Goal: Task Accomplishment & Management: Complete application form

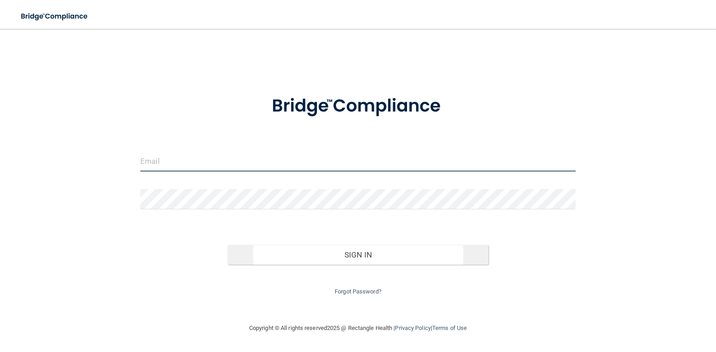
type input "[EMAIL_ADDRESS][DOMAIN_NAME]"
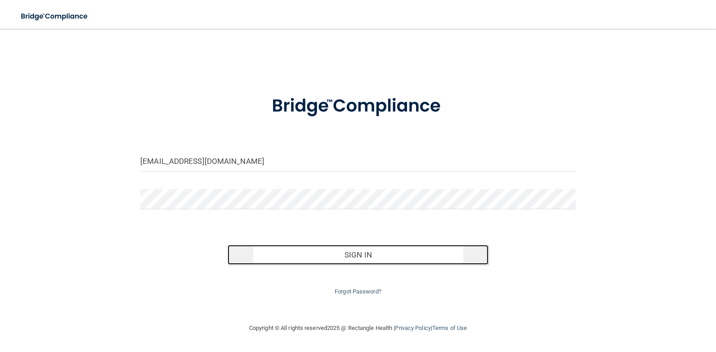
click at [294, 255] on button "Sign In" at bounding box center [358, 255] width 261 height 20
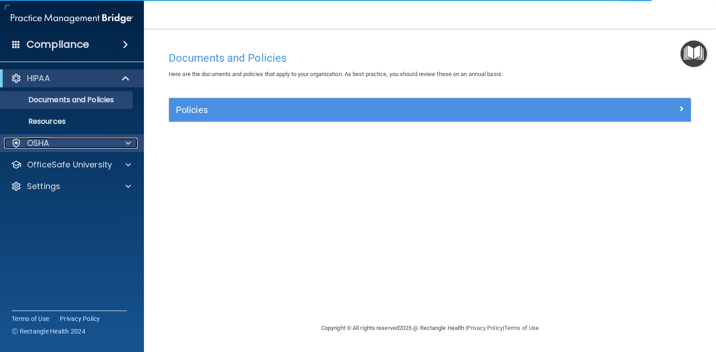
click at [126, 144] on span at bounding box center [127, 143] width 5 height 11
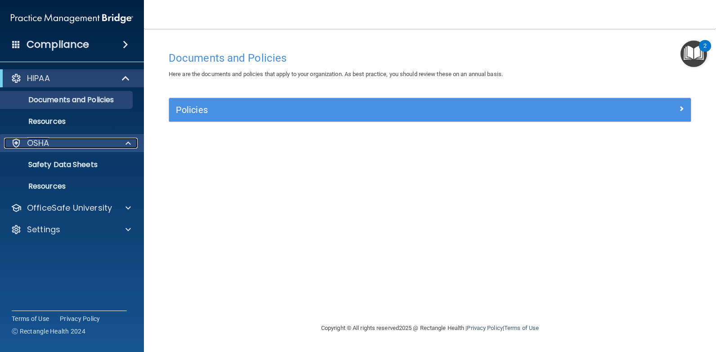
click at [127, 142] on span at bounding box center [127, 143] width 5 height 11
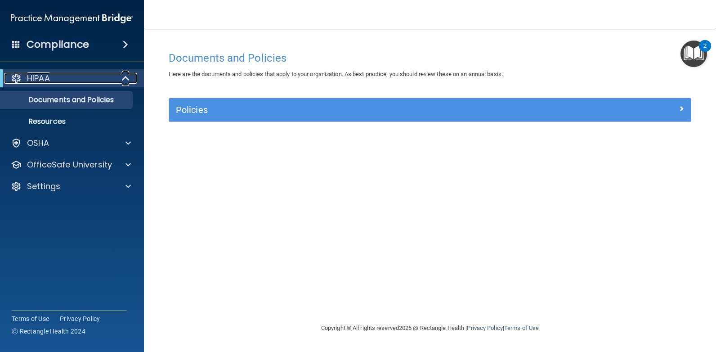
click at [123, 81] on span at bounding box center [127, 78] width 8 height 11
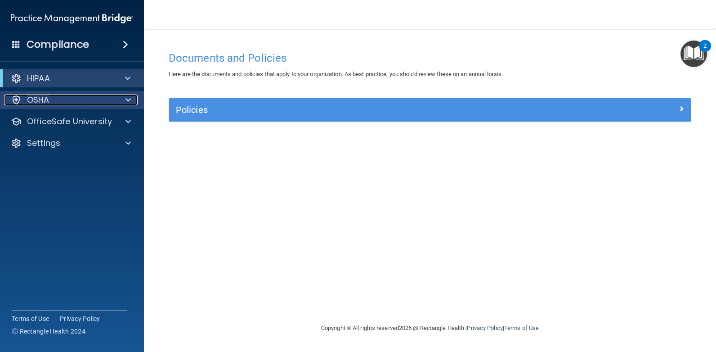
click at [130, 95] on span at bounding box center [127, 99] width 5 height 11
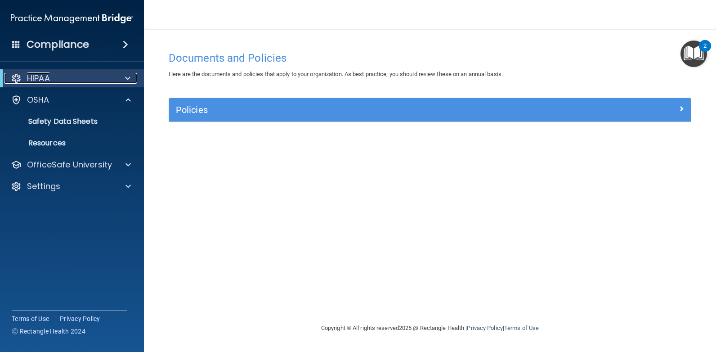
click at [125, 78] on span at bounding box center [127, 78] width 5 height 11
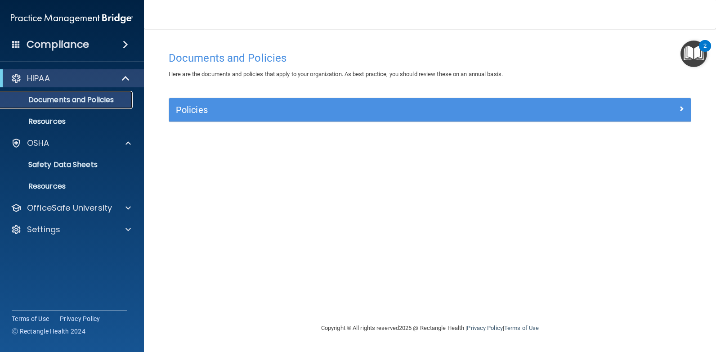
click at [119, 99] on p "Documents and Policies" at bounding box center [67, 99] width 123 height 9
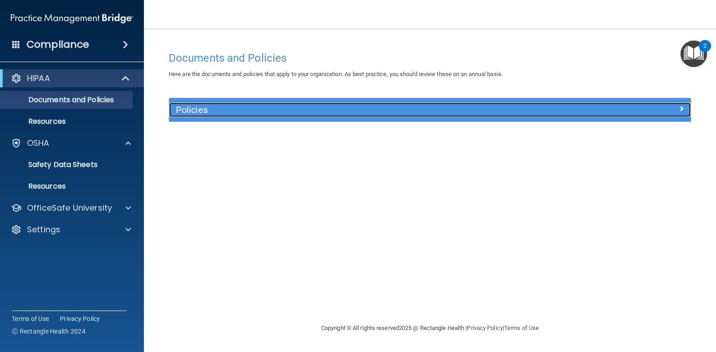
click at [664, 103] on div at bounding box center [625, 108] width 130 height 11
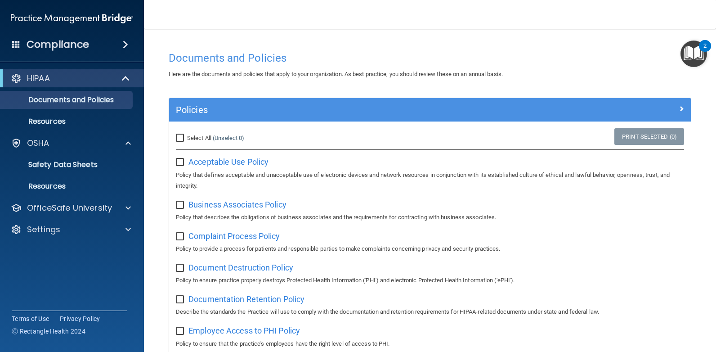
click at [685, 56] on img "Open Resource Center, 2 new notifications" at bounding box center [694, 53] width 27 height 27
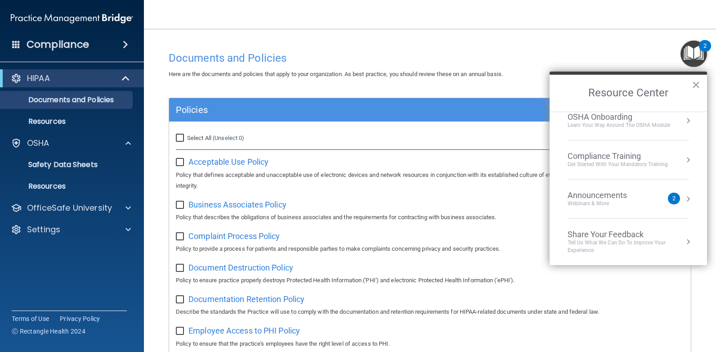
scroll to position [50, 0]
click at [43, 72] on div "HIPAA" at bounding box center [72, 78] width 144 height 18
click at [583, 120] on div "OSHA Onboarding" at bounding box center [619, 117] width 103 height 10
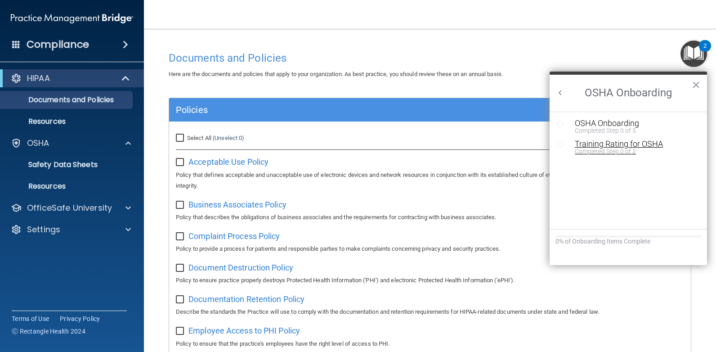
scroll to position [0, 0]
click at [558, 95] on button "Back to Resource Center Home" at bounding box center [560, 92] width 9 height 9
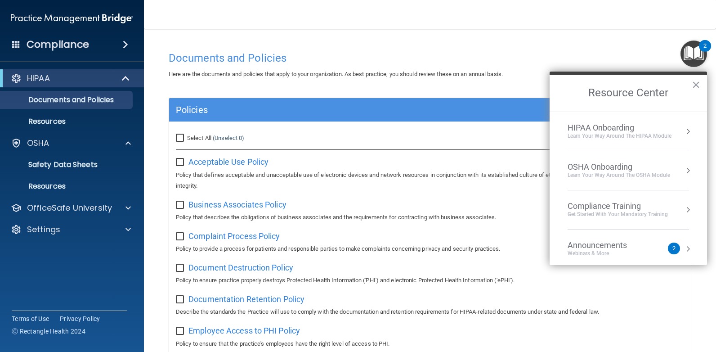
click at [601, 123] on div "HIPAA Onboarding" at bounding box center [620, 128] width 104 height 10
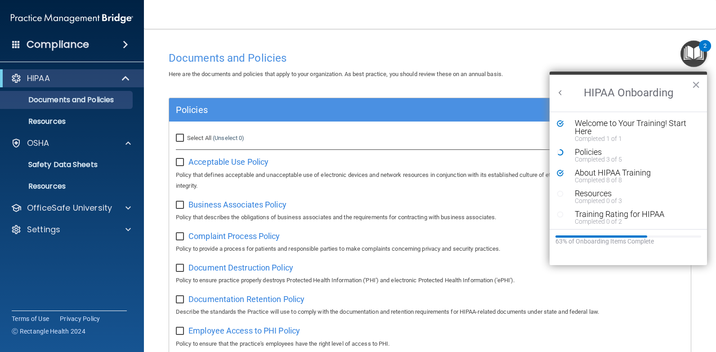
scroll to position [2, 0]
click at [608, 198] on div "Completed 0 of 3" at bounding box center [632, 199] width 114 height 6
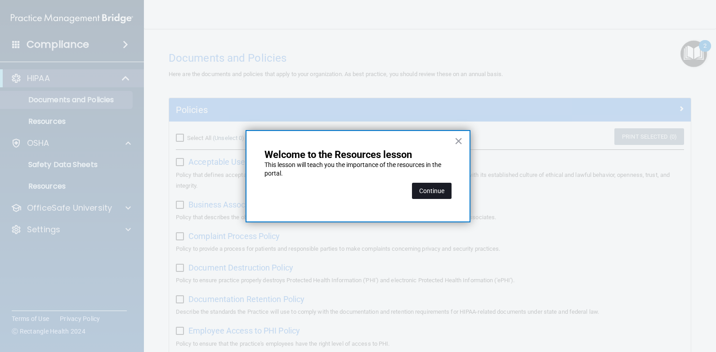
click at [446, 196] on button "Continue" at bounding box center [432, 191] width 40 height 16
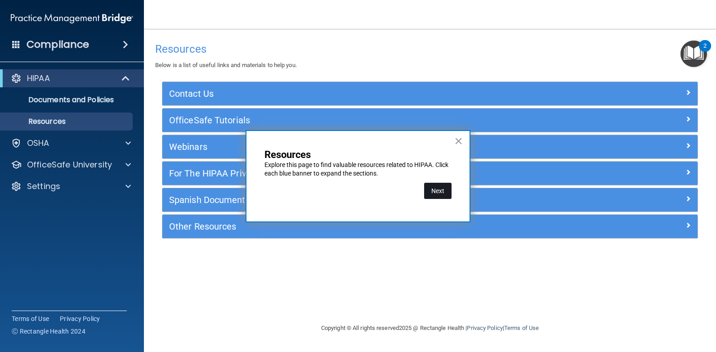
click at [444, 191] on button "Next" at bounding box center [437, 191] width 27 height 16
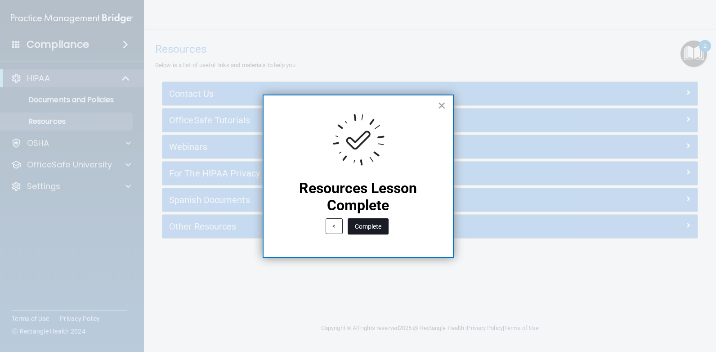
click at [384, 229] on button "Complete" at bounding box center [368, 226] width 41 height 16
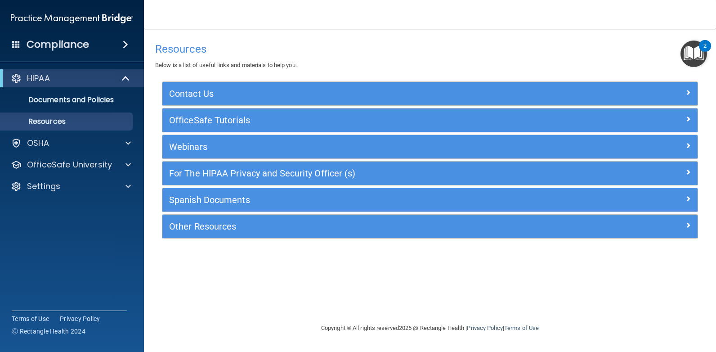
click at [702, 64] on img "Open Resource Center, 2 new notifications" at bounding box center [694, 53] width 27 height 27
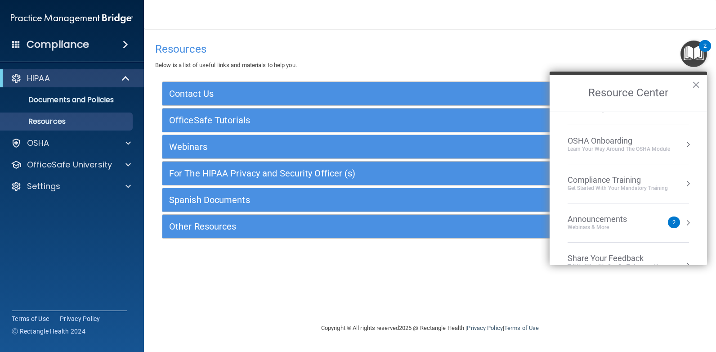
scroll to position [50, 0]
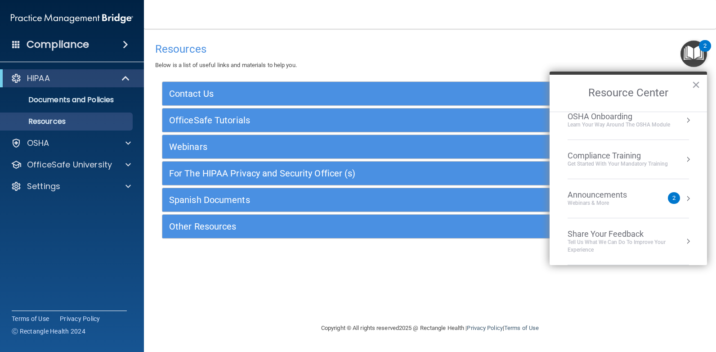
click at [640, 202] on div "Webinars & More" at bounding box center [606, 203] width 77 height 8
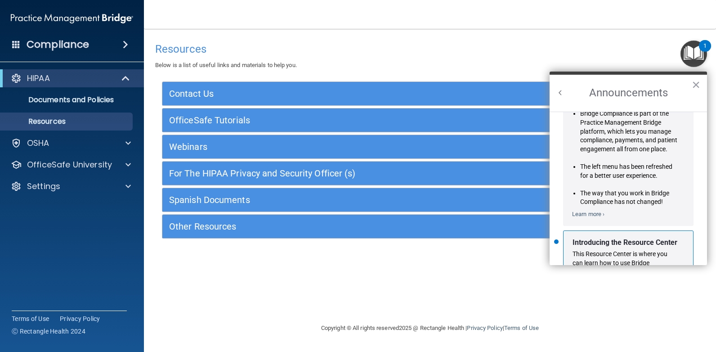
scroll to position [135, 0]
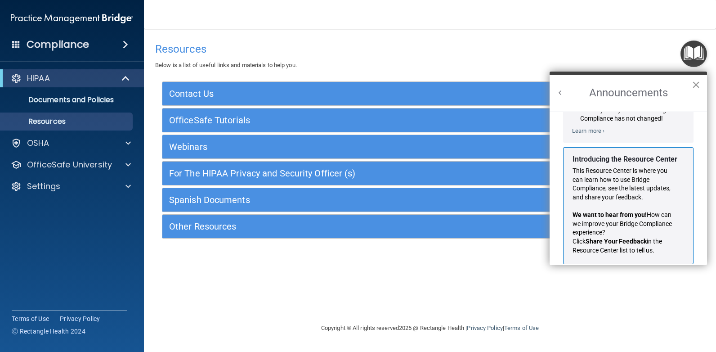
click at [698, 87] on button "×" at bounding box center [696, 84] width 9 height 14
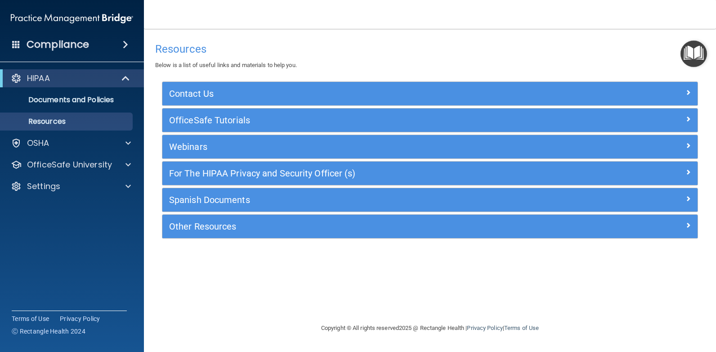
click at [694, 58] on img "Open Resource Center" at bounding box center [694, 53] width 27 height 27
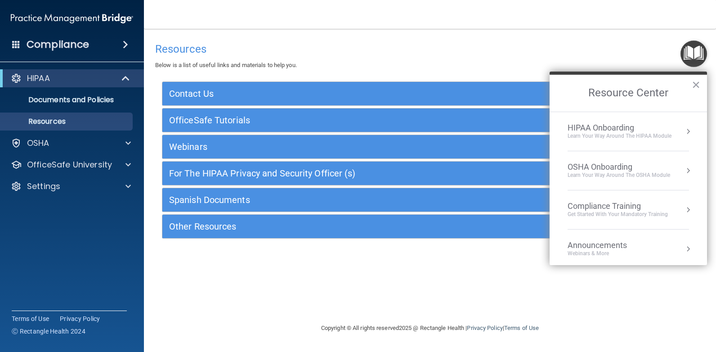
click at [613, 136] on div "Learn Your Way around the HIPAA module" at bounding box center [620, 136] width 104 height 8
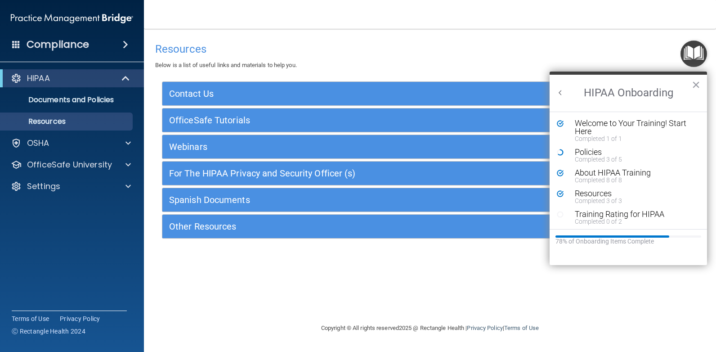
scroll to position [0, 0]
click at [597, 157] on div "Completed 3 of 5" at bounding box center [632, 159] width 114 height 6
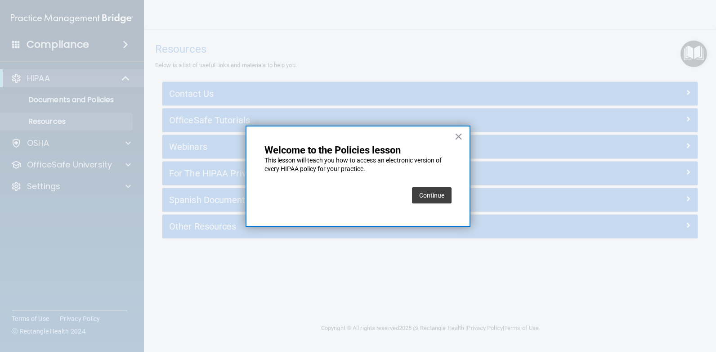
click at [438, 193] on button "Continue" at bounding box center [432, 195] width 40 height 16
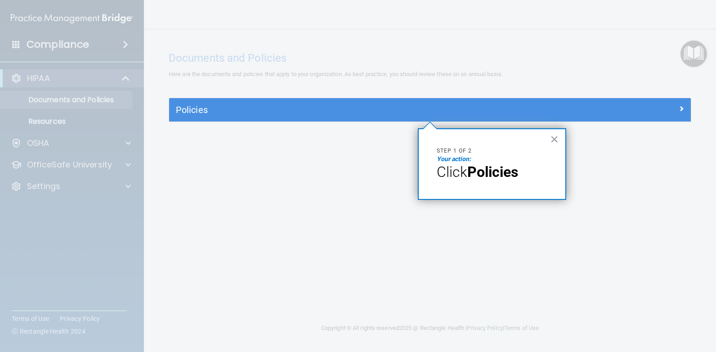
click at [550, 133] on div "× Step 1 of 2 Your action: Click Policies" at bounding box center [492, 164] width 148 height 72
click at [555, 139] on button "×" at bounding box center [554, 139] width 9 height 14
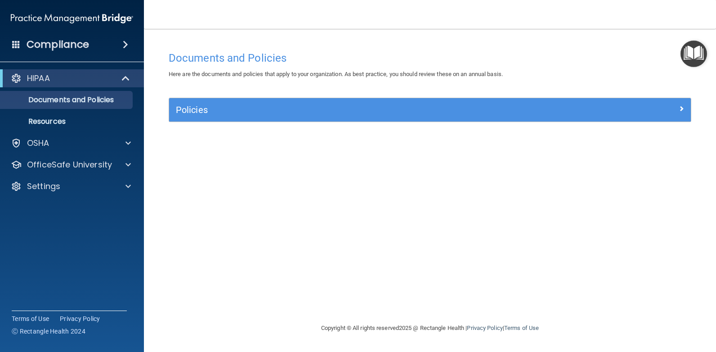
drag, startPoint x: 526, startPoint y: 121, endPoint x: 524, endPoint y: 115, distance: 6.7
click at [526, 121] on div "Policies" at bounding box center [430, 109] width 522 height 23
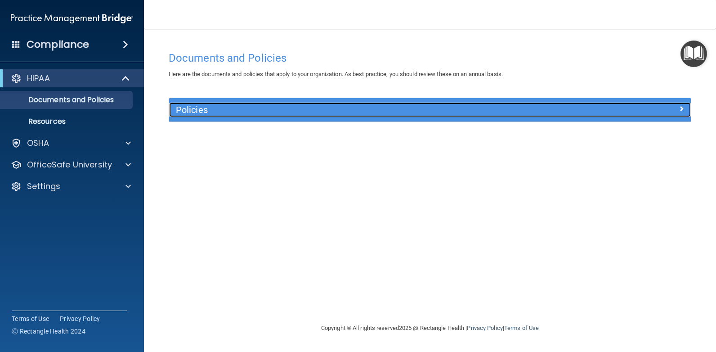
click at [523, 113] on h5 "Policies" at bounding box center [365, 110] width 378 height 10
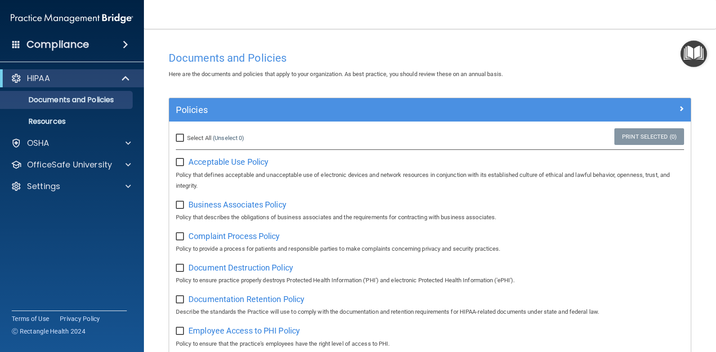
click at [183, 136] on input "Select All (Unselect 0) Unselect All" at bounding box center [181, 137] width 10 height 7
checkbox input "true"
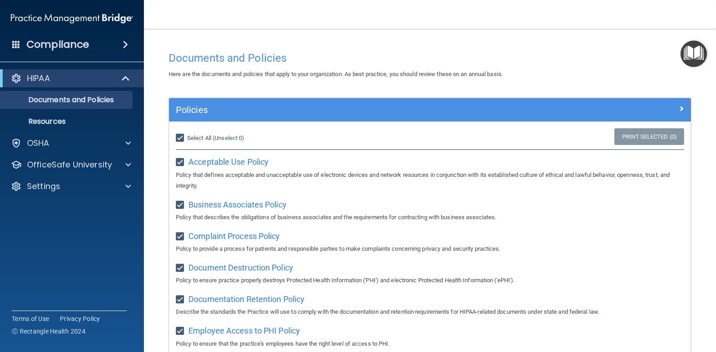
checkbox input "true"
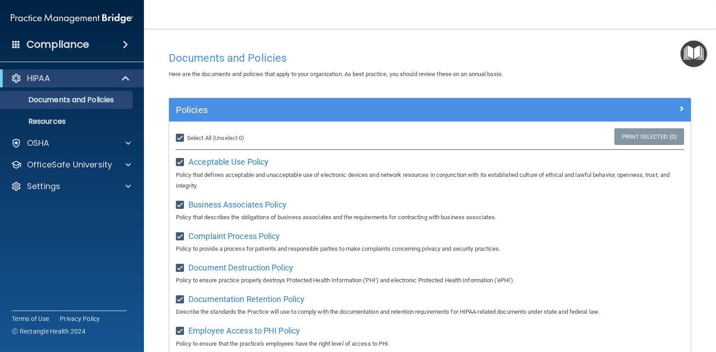
checkbox input "true"
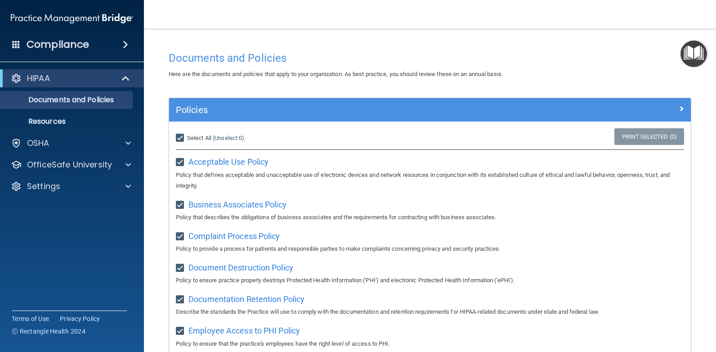
checkbox input "true"
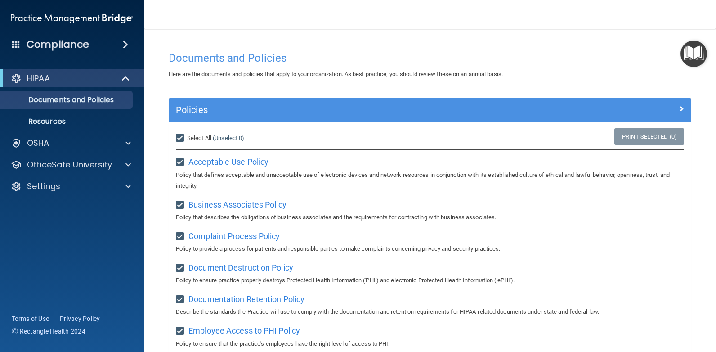
checkbox input "true"
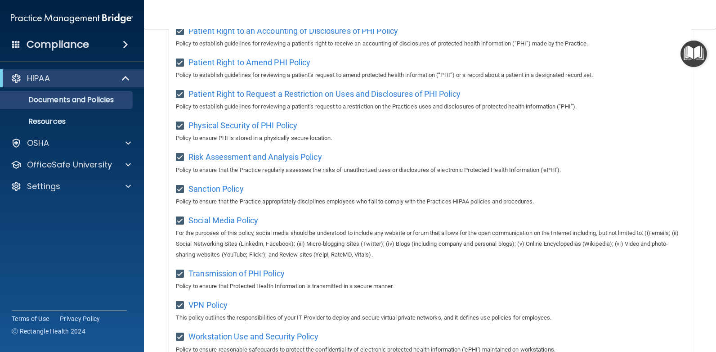
scroll to position [572, 0]
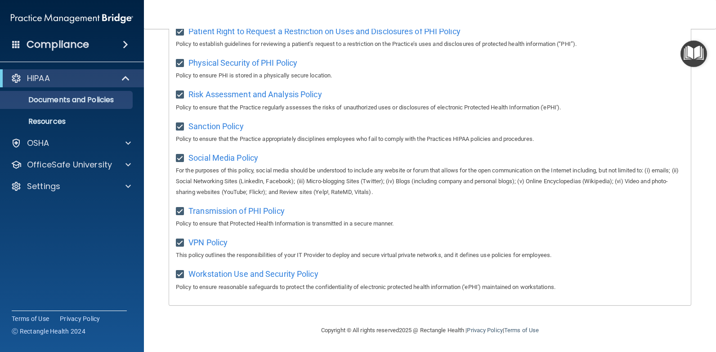
drag, startPoint x: 560, startPoint y: 299, endPoint x: 525, endPoint y: 287, distance: 36.8
click at [689, 54] on img "Open Resource Center" at bounding box center [694, 53] width 27 height 27
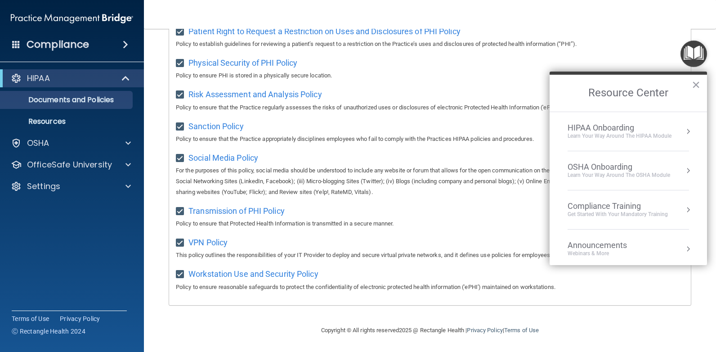
drag, startPoint x: 627, startPoint y: 131, endPoint x: 626, endPoint y: 127, distance: 4.7
click at [626, 127] on div "HIPAA Onboarding" at bounding box center [620, 128] width 104 height 10
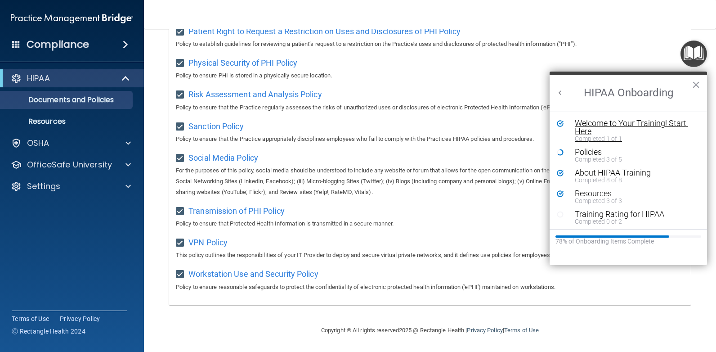
scroll to position [0, 0]
click at [588, 152] on div "Policies" at bounding box center [632, 152] width 114 height 8
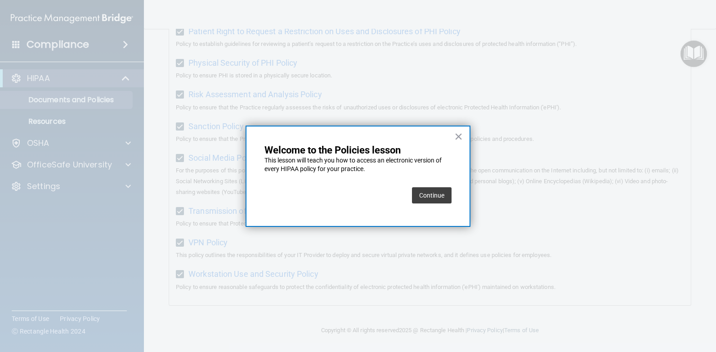
click at [433, 193] on button "Continue" at bounding box center [432, 195] width 40 height 16
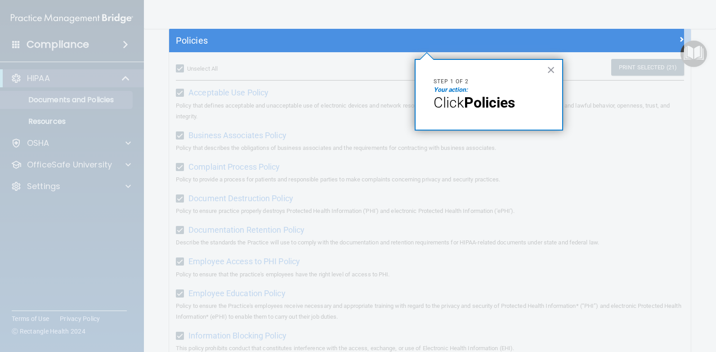
click at [312, 33] on div "Policies" at bounding box center [430, 40] width 522 height 23
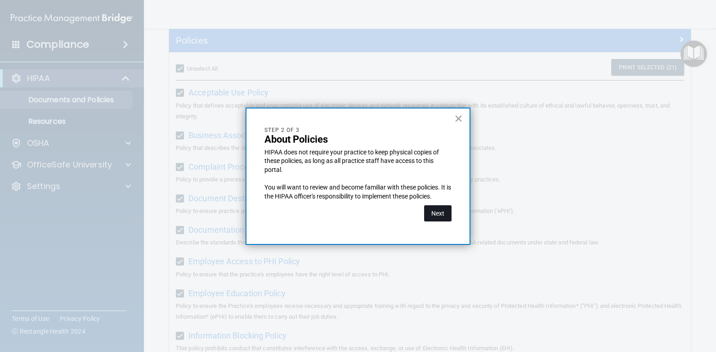
click at [434, 213] on button "Next" at bounding box center [437, 213] width 27 height 16
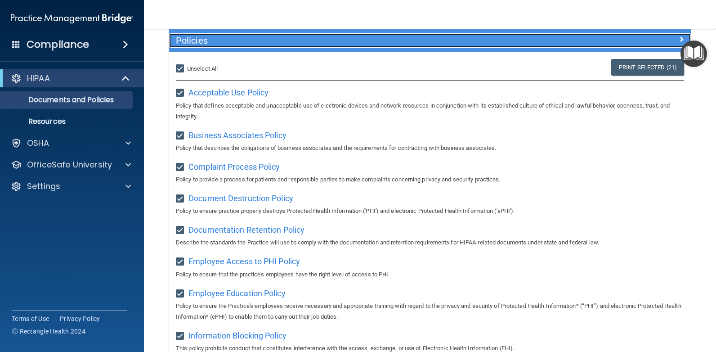
click at [609, 43] on div at bounding box center [625, 38] width 130 height 11
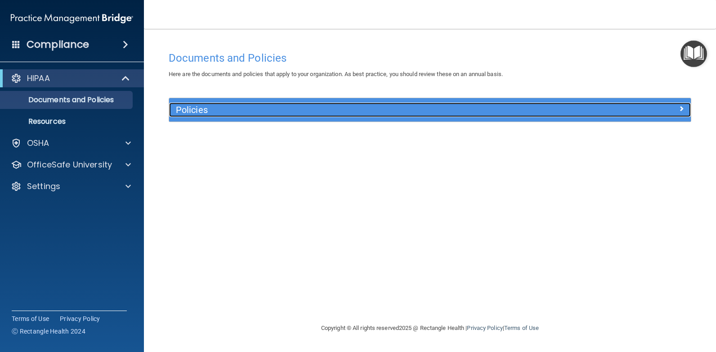
scroll to position [0, 0]
click at [615, 113] on div at bounding box center [625, 108] width 130 height 11
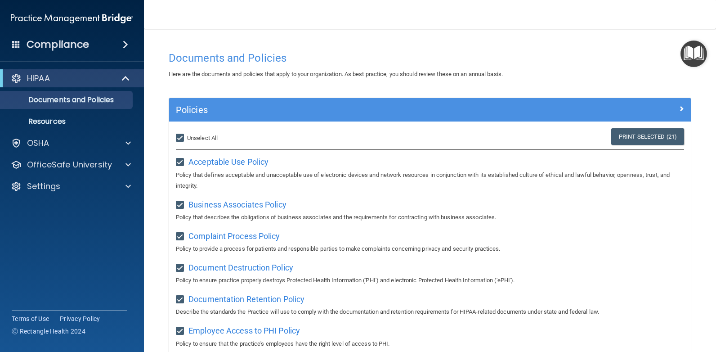
click at [699, 49] on img "Open Resource Center" at bounding box center [694, 53] width 27 height 27
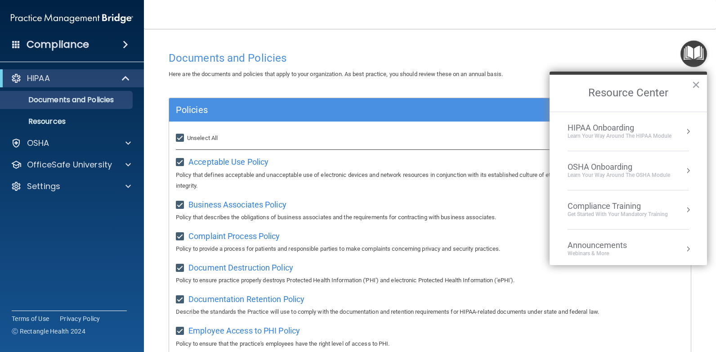
click at [629, 121] on li "HIPAA Onboarding Learn Your Way around the HIPAA module" at bounding box center [628, 131] width 121 height 39
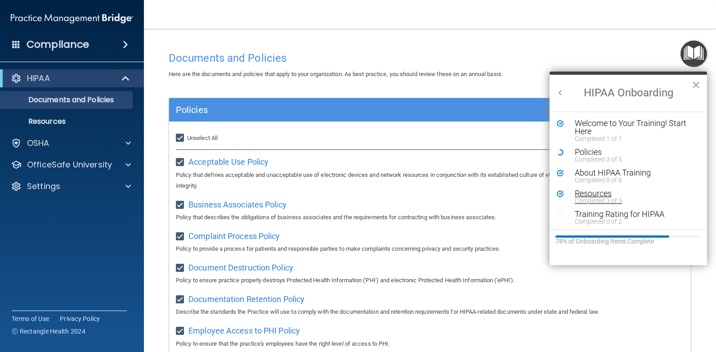
scroll to position [2, 0]
click at [592, 211] on div "Training Rating for HIPAA" at bounding box center [632, 212] width 114 height 8
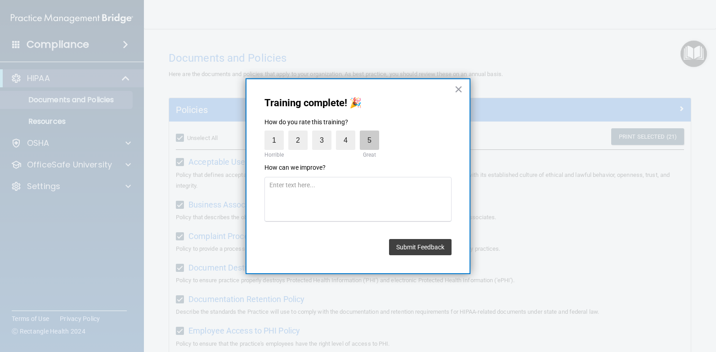
click at [368, 141] on label "5" at bounding box center [369, 139] width 19 height 19
click at [349, 133] on input "5" at bounding box center [349, 133] width 0 height 0
click at [417, 247] on button "Submit Feedback" at bounding box center [420, 247] width 63 height 16
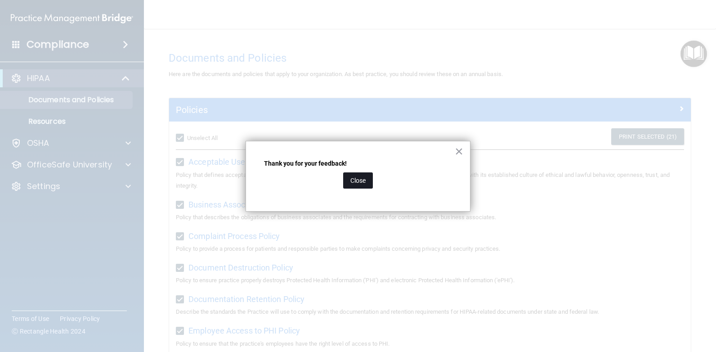
click at [363, 179] on button "Close" at bounding box center [358, 180] width 30 height 16
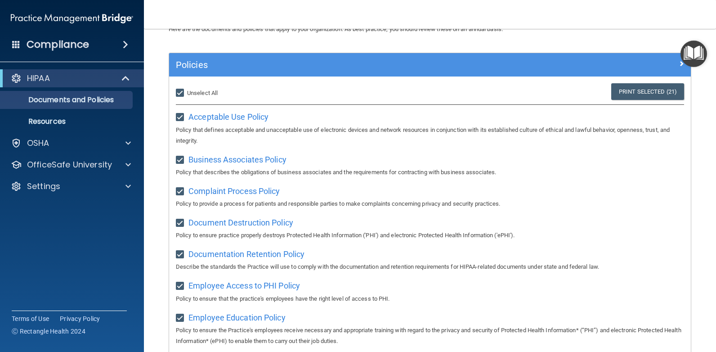
scroll to position [0, 0]
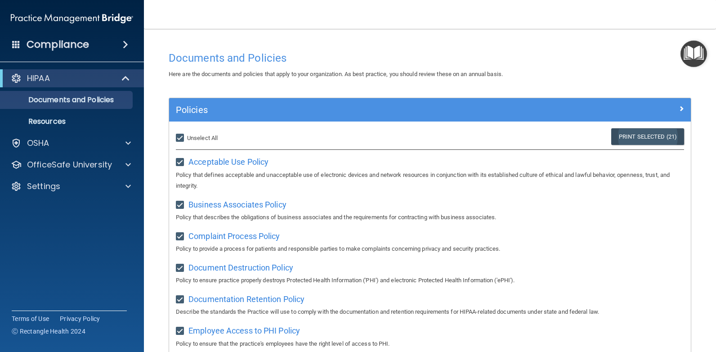
click at [639, 141] on link "Print Selected (21)" at bounding box center [647, 136] width 73 height 17
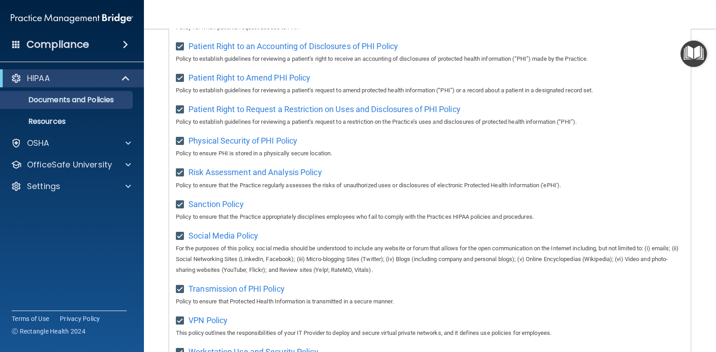
scroll to position [347, 0]
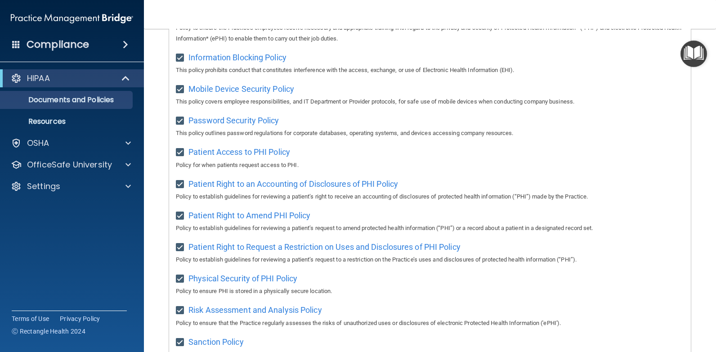
click at [696, 58] on img "Open Resource Center" at bounding box center [694, 53] width 27 height 27
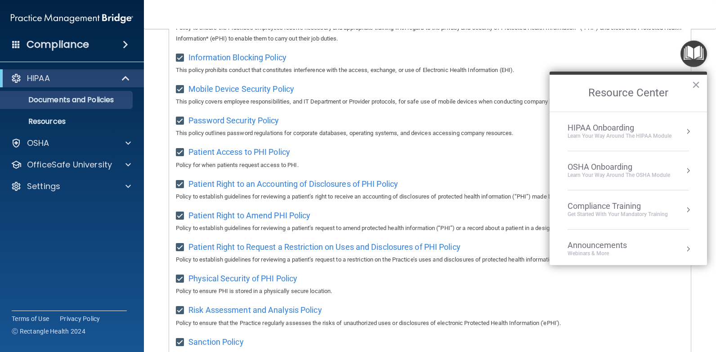
click at [644, 121] on li "HIPAA Onboarding Learn Your Way around the HIPAA module" at bounding box center [628, 131] width 121 height 39
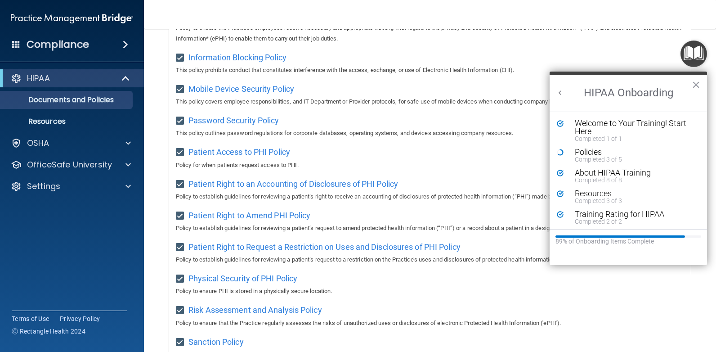
scroll to position [2, 0]
click at [580, 156] on div "Completed 3 of 5" at bounding box center [632, 157] width 114 height 6
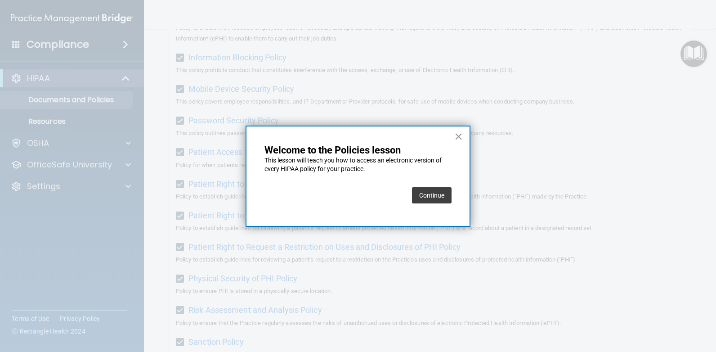
click at [429, 193] on button "Continue" at bounding box center [432, 195] width 40 height 16
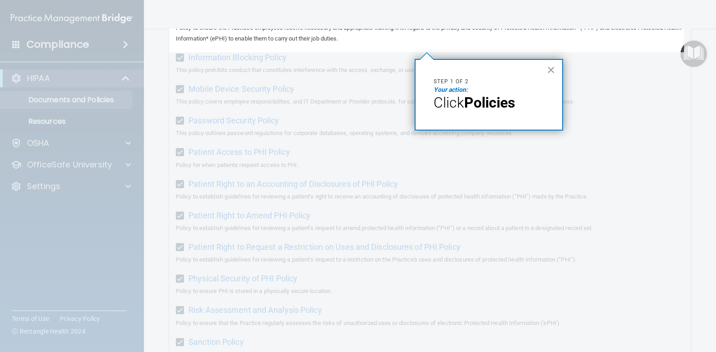
scroll to position [69, 0]
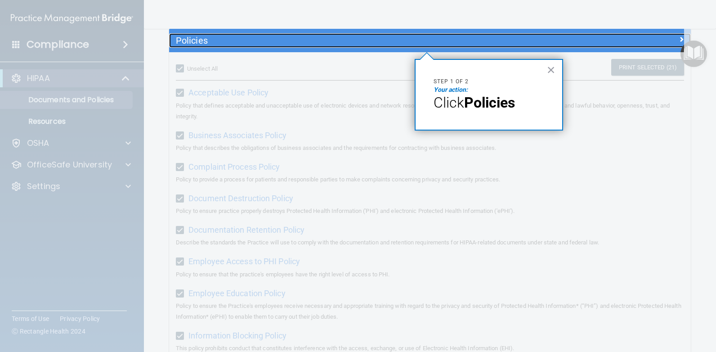
click at [423, 40] on h5 "Policies" at bounding box center [365, 41] width 378 height 10
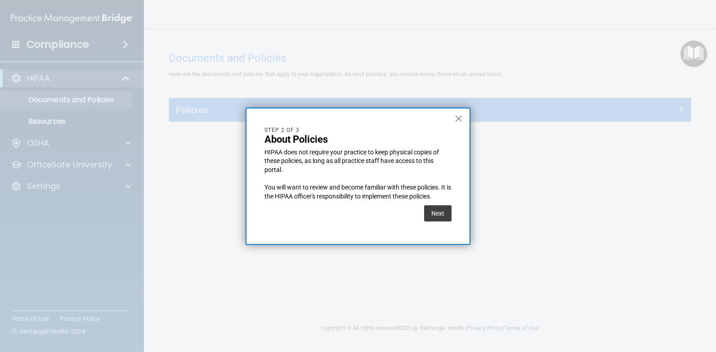
scroll to position [0, 0]
click at [442, 208] on button "Next" at bounding box center [437, 213] width 27 height 16
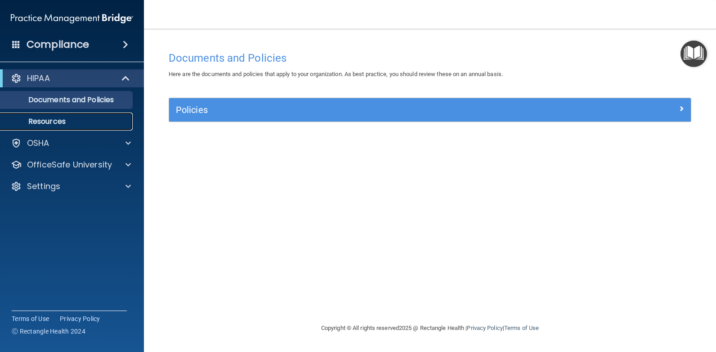
click at [67, 127] on link "Resources" at bounding box center [62, 121] width 142 height 18
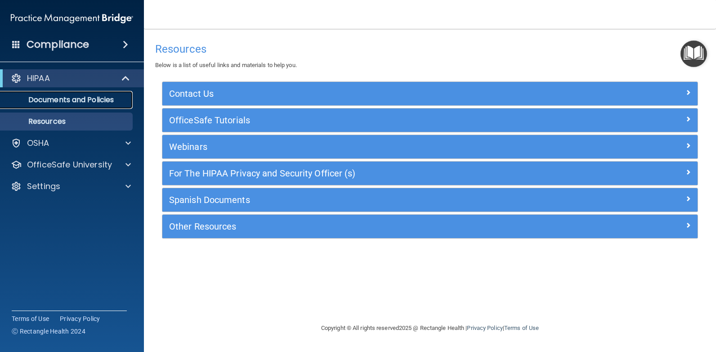
click at [74, 102] on p "Documents and Policies" at bounding box center [67, 99] width 123 height 9
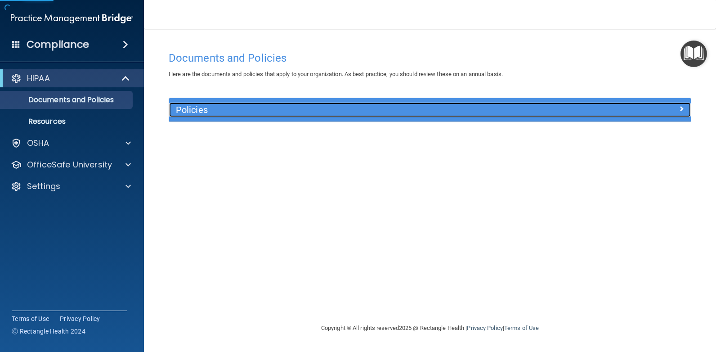
click at [226, 107] on h5 "Policies" at bounding box center [365, 110] width 378 height 10
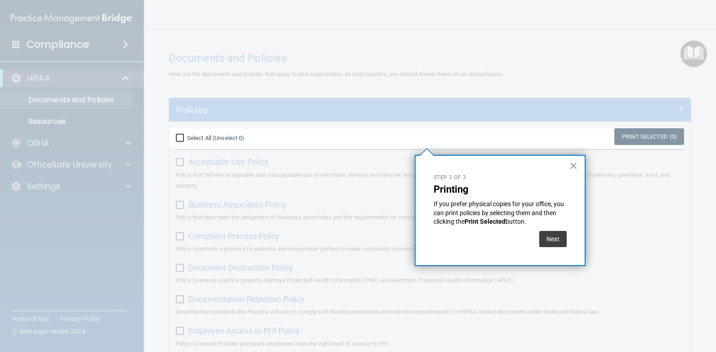
click at [174, 139] on div "Select All (Unselect 0) Unselect All" at bounding box center [256, 138] width 174 height 20
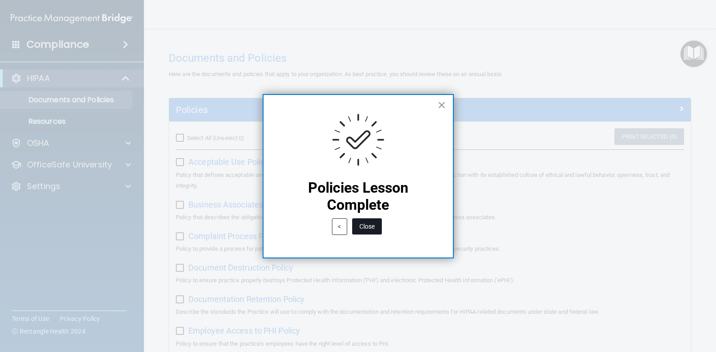
click at [363, 228] on button "Close" at bounding box center [367, 226] width 30 height 16
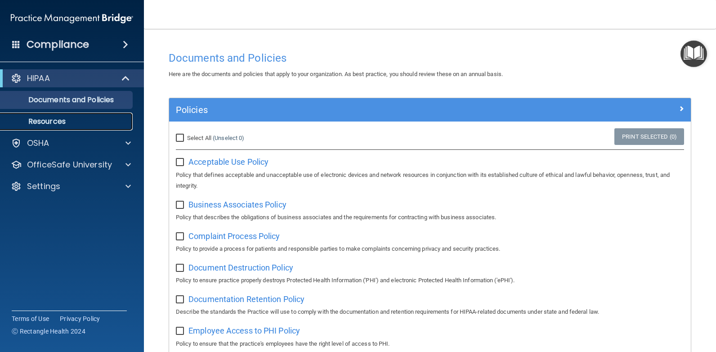
click at [68, 121] on p "Resources" at bounding box center [67, 121] width 123 height 9
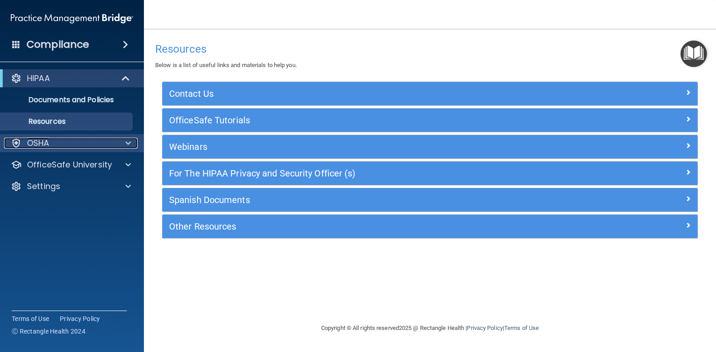
click at [65, 142] on div "OSHA" at bounding box center [60, 143] width 112 height 11
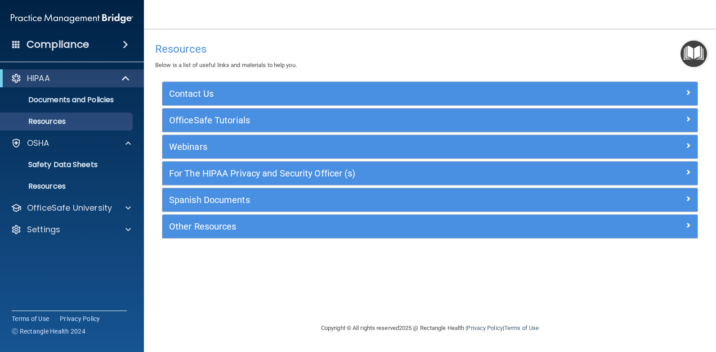
click at [686, 54] on img "Open Resource Center" at bounding box center [694, 53] width 27 height 27
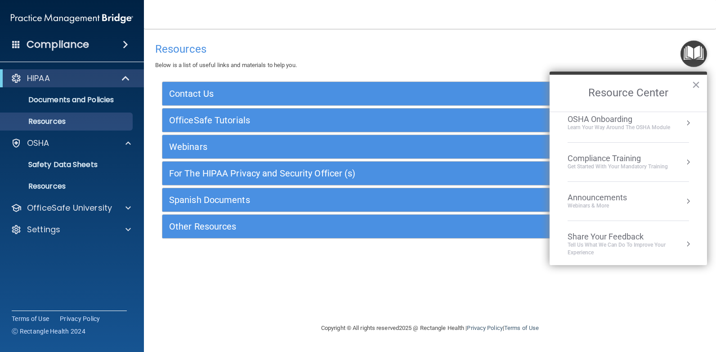
scroll to position [50, 0]
click at [634, 152] on div "Compliance Training" at bounding box center [618, 156] width 100 height 10
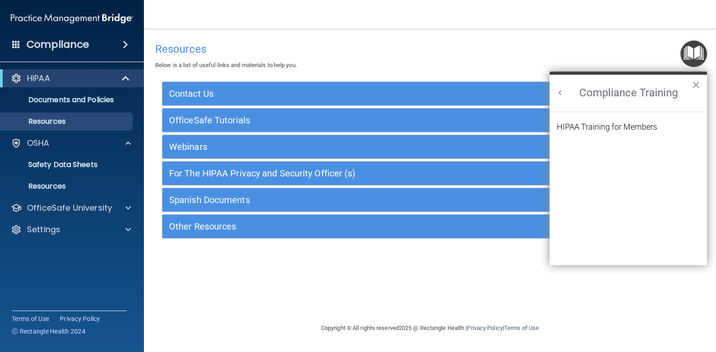
scroll to position [39, 0]
click at [626, 130] on div "HIPAA Training for Members" at bounding box center [607, 127] width 100 height 8
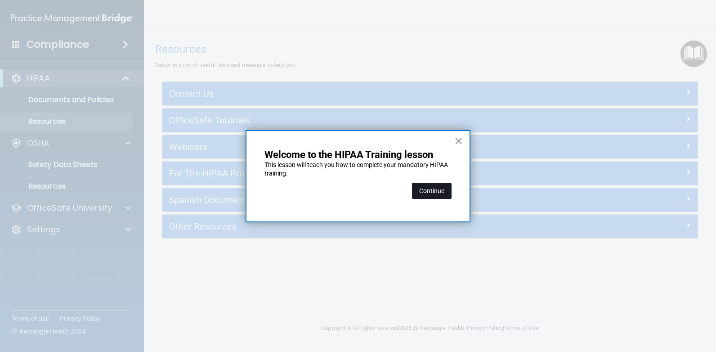
click at [424, 186] on button "Continue" at bounding box center [432, 191] width 40 height 16
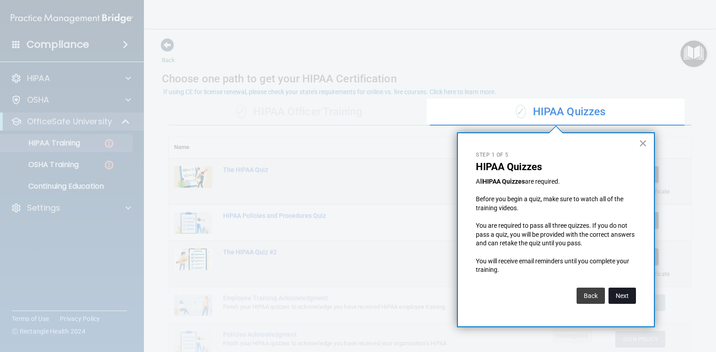
click at [619, 292] on button "Next" at bounding box center [622, 295] width 27 height 16
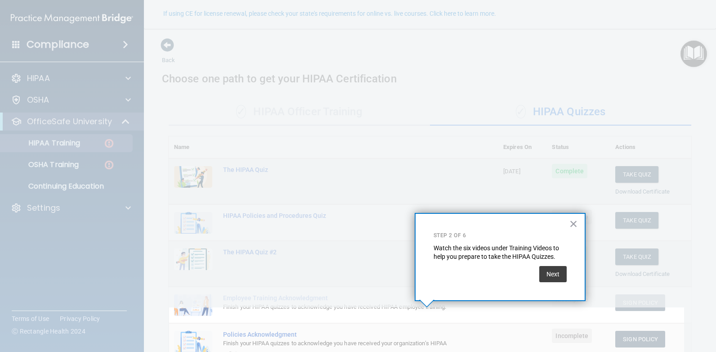
scroll to position [78, 0]
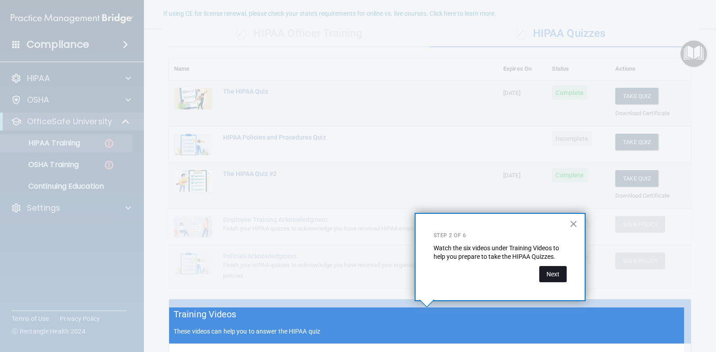
click at [558, 272] on button "Next" at bounding box center [552, 274] width 27 height 16
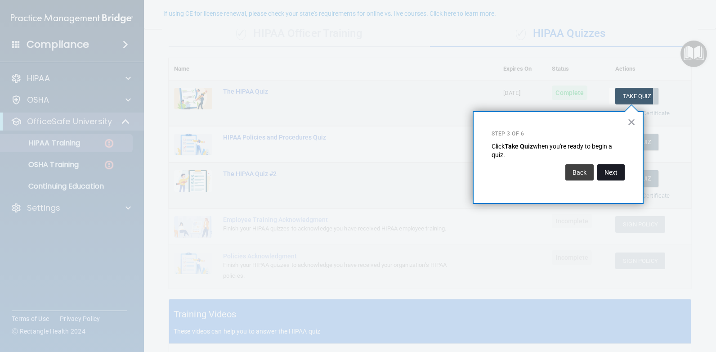
click at [610, 175] on button "Next" at bounding box center [610, 172] width 27 height 16
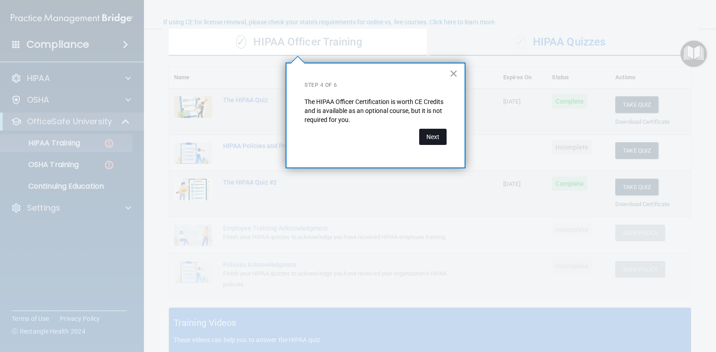
click at [428, 143] on button "Next" at bounding box center [432, 137] width 27 height 16
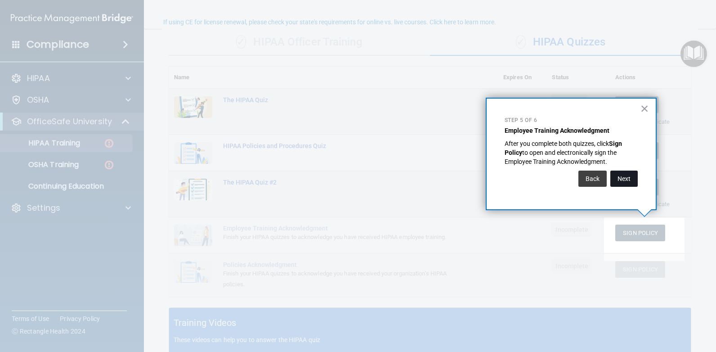
click at [613, 178] on button "Next" at bounding box center [623, 178] width 27 height 16
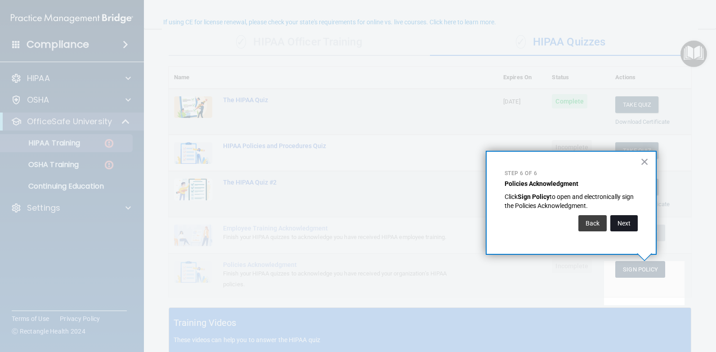
click at [622, 221] on button "Next" at bounding box center [623, 223] width 27 height 16
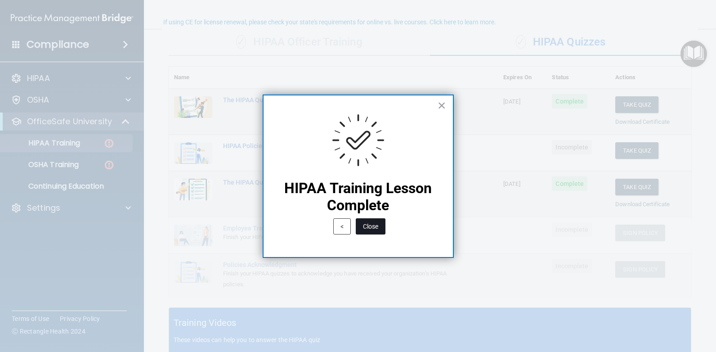
click at [374, 229] on button "Close" at bounding box center [371, 226] width 30 height 16
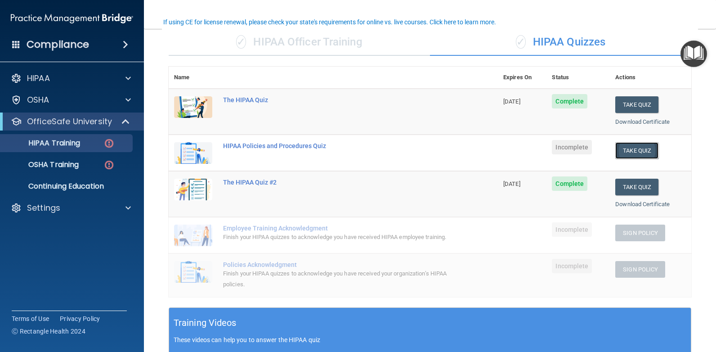
click at [631, 150] on button "Take Quiz" at bounding box center [636, 150] width 43 height 17
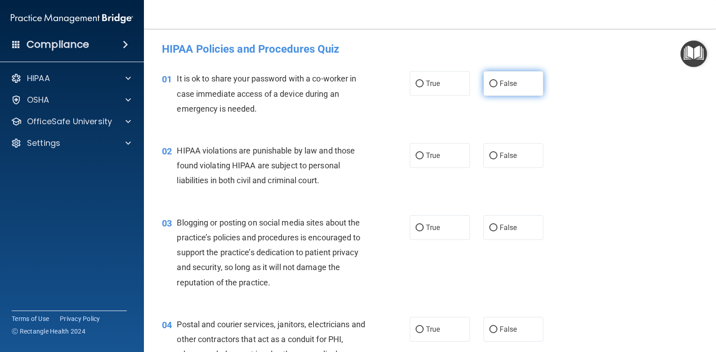
click at [485, 80] on label "False" at bounding box center [514, 83] width 60 height 25
click at [489, 81] on input "False" at bounding box center [493, 84] width 8 height 7
radio input "true"
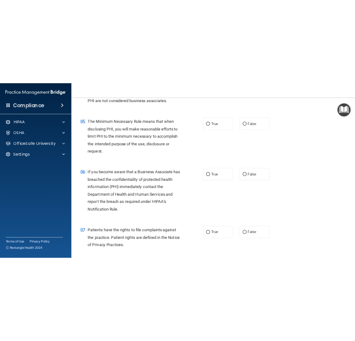
scroll to position [540, 0]
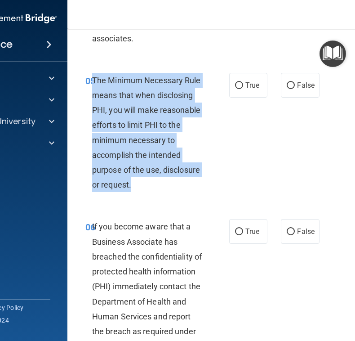
drag, startPoint x: 139, startPoint y: 207, endPoint x: 90, endPoint y: 97, distance: 120.4
click at [90, 97] on div "05 The Minimum Necessary Rule means that when disclosing PHI, you will make rea…" at bounding box center [157, 135] width 171 height 124
drag, startPoint x: 90, startPoint y: 97, endPoint x: 95, endPoint y: 125, distance: 28.8
copy span "The Minimum Necessary Rule means that when disclosing PHI, you will make reason…"
drag, startPoint x: 238, startPoint y: 103, endPoint x: 235, endPoint y: 111, distance: 8.7
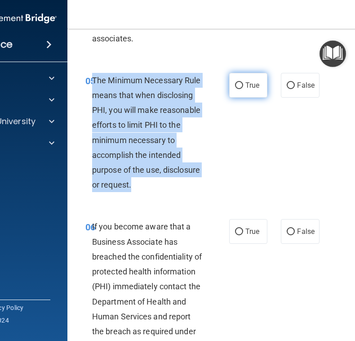
click at [237, 89] on input "True" at bounding box center [239, 85] width 8 height 7
radio input "true"
click at [233, 182] on div "05 The Minimum Necessary Rule means that when disclosing PHI, you will make rea…" at bounding box center [157, 135] width 171 height 124
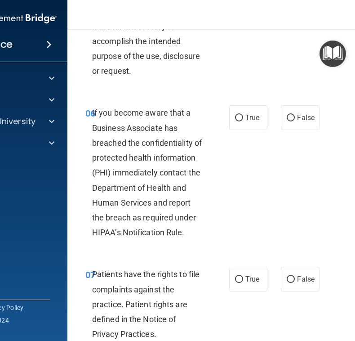
scroll to position [675, 0]
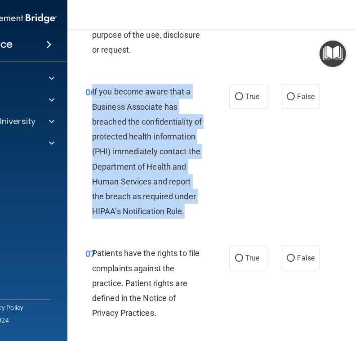
drag, startPoint x: 89, startPoint y: 106, endPoint x: 181, endPoint y: 226, distance: 151.4
click at [181, 216] on span "If you become aware that a Business Associate has breached the confidentiality …" at bounding box center [147, 151] width 110 height 129
copy span "If you become aware that a Business Associate has breached the confidentiality …"
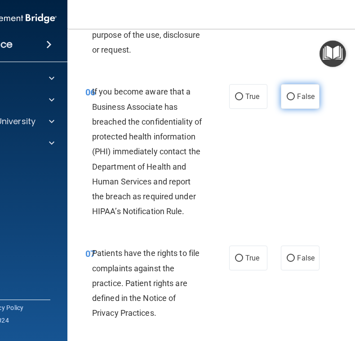
click at [297, 101] on span "False" at bounding box center [306, 96] width 18 height 9
click at [295, 100] on input "False" at bounding box center [291, 97] width 8 height 7
radio input "true"
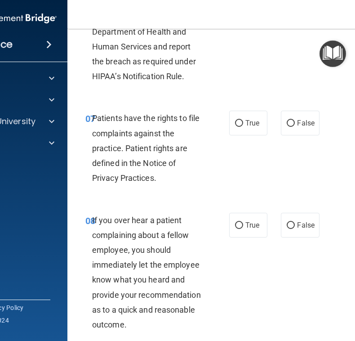
scroll to position [855, 0]
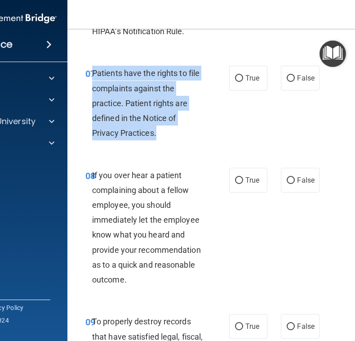
drag, startPoint x: 90, startPoint y: 87, endPoint x: 163, endPoint y: 153, distance: 98.4
click at [163, 140] on div "Patients have the rights to file complaints against the practice. Patient right…" at bounding box center [151, 103] width 118 height 75
copy span "Patients have the rights to file complaints against the practice. Patient right…"
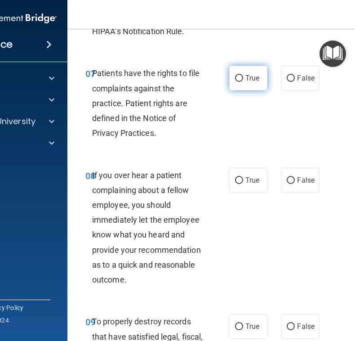
click at [257, 90] on label "True" at bounding box center [248, 78] width 38 height 25
click at [243, 82] on input "True" at bounding box center [239, 78] width 8 height 7
radio input "true"
click at [229, 141] on div "07 Patients have the rights to file complaints against the practice. Patient ri…" at bounding box center [157, 105] width 171 height 79
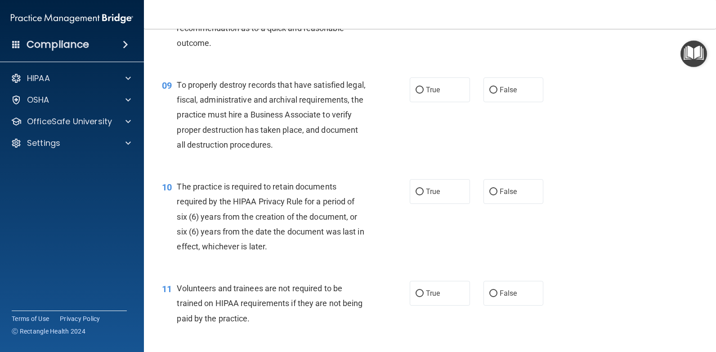
scroll to position [735, 0]
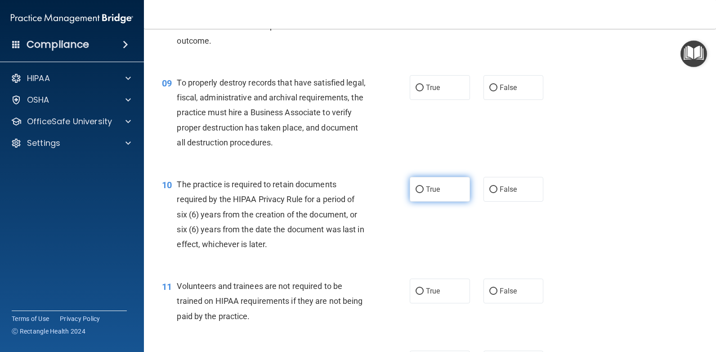
click at [418, 190] on input "True" at bounding box center [420, 189] width 8 height 7
radio input "true"
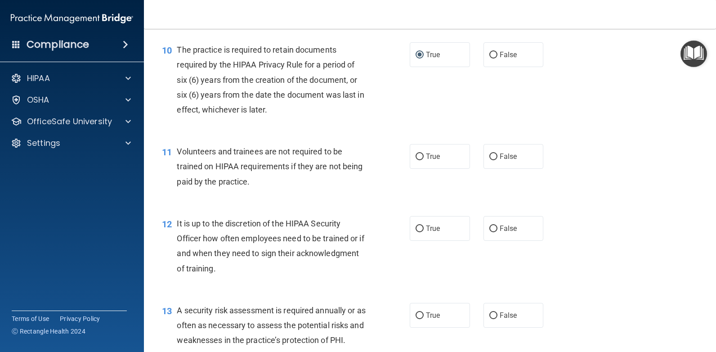
scroll to position [870, 0]
click at [505, 219] on label "False" at bounding box center [514, 227] width 60 height 25
click at [497, 225] on input "False" at bounding box center [493, 228] width 8 height 7
radio input "true"
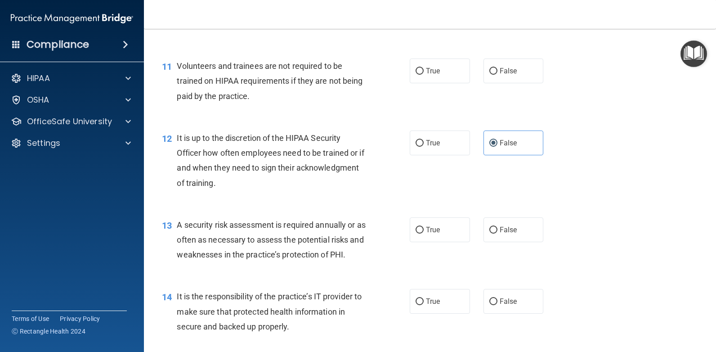
scroll to position [1050, 0]
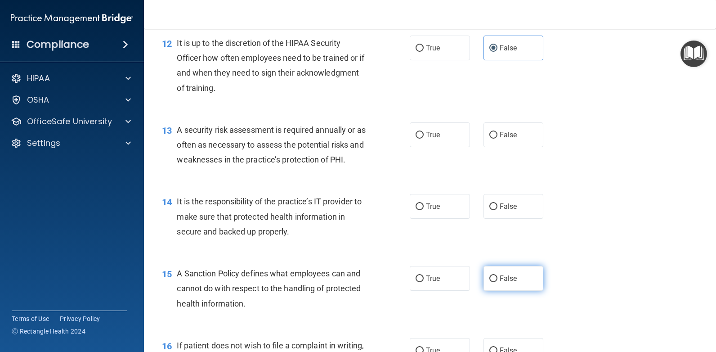
click at [497, 290] on label "False" at bounding box center [514, 278] width 60 height 25
click at [497, 282] on input "False" at bounding box center [493, 278] width 8 height 7
radio input "true"
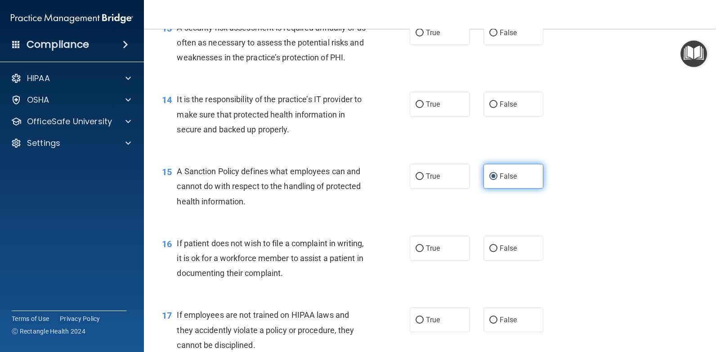
scroll to position [1185, 0]
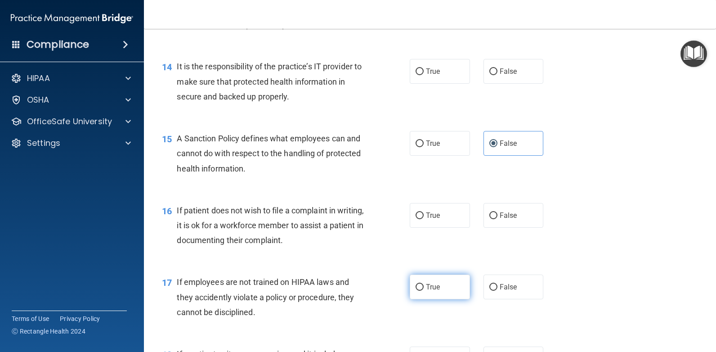
click at [432, 283] on span "True" at bounding box center [433, 286] width 14 height 9
click at [424, 284] on input "True" at bounding box center [420, 287] width 8 height 7
radio input "true"
click at [433, 209] on label "True" at bounding box center [440, 215] width 60 height 25
click at [424, 212] on input "True" at bounding box center [420, 215] width 8 height 7
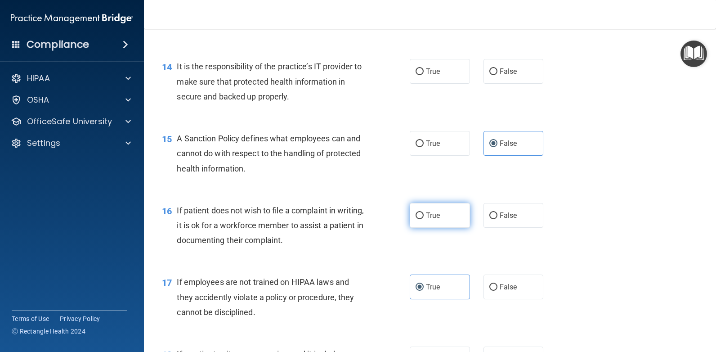
radio input "true"
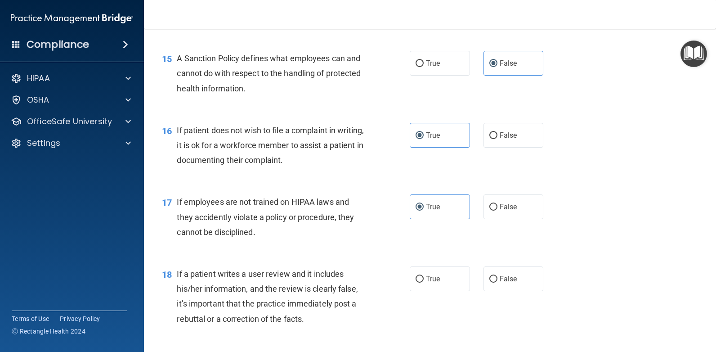
scroll to position [1275, 0]
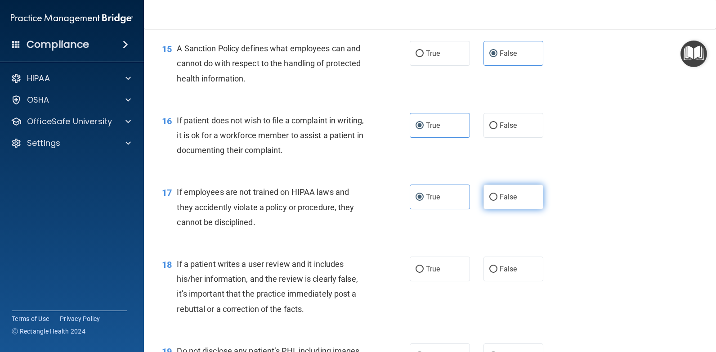
click at [496, 202] on label "False" at bounding box center [514, 196] width 60 height 25
click at [496, 201] on input "False" at bounding box center [493, 197] width 8 height 7
radio input "true"
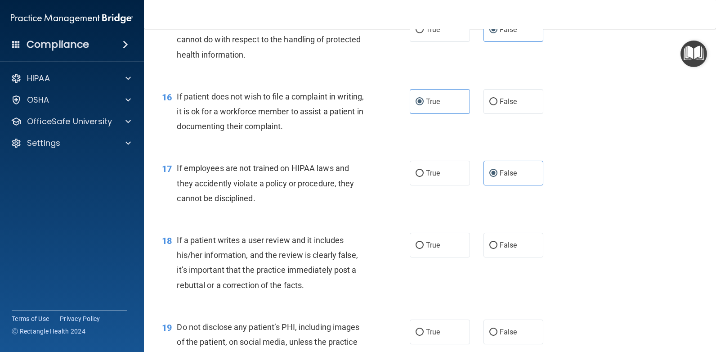
scroll to position [1365, 0]
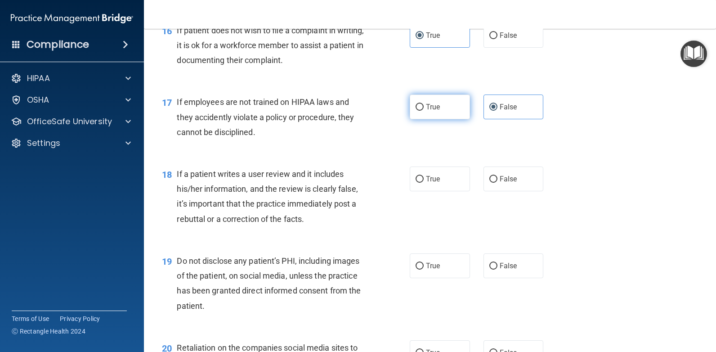
click at [417, 104] on input "True" at bounding box center [420, 107] width 8 height 7
radio input "true"
radio input "false"
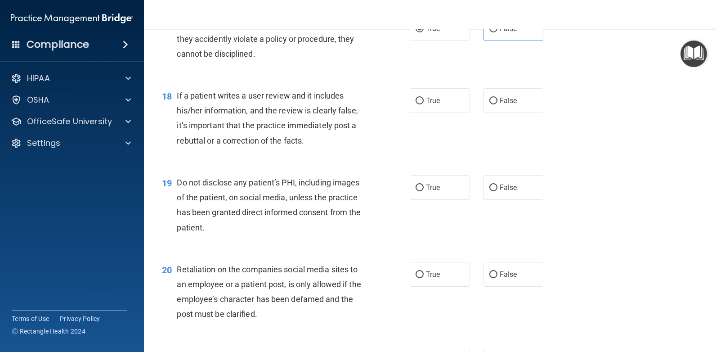
scroll to position [1455, 0]
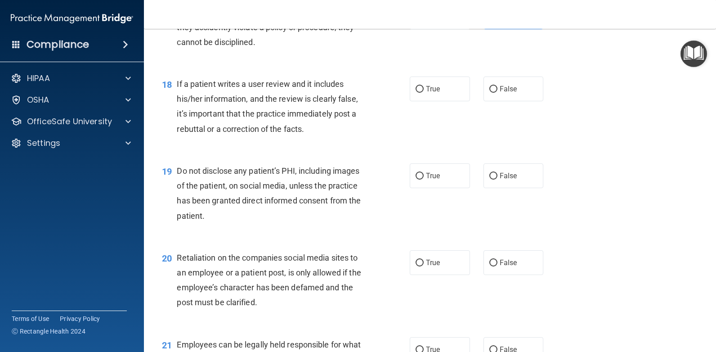
drag, startPoint x: 431, startPoint y: 226, endPoint x: 274, endPoint y: 144, distance: 177.0
click at [274, 144] on div "18 If a patient writes a user review and it includes his/her information, and t…" at bounding box center [430, 108] width 550 height 87
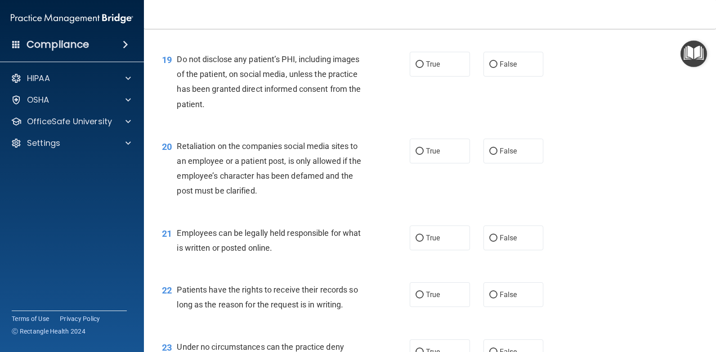
scroll to position [1590, 0]
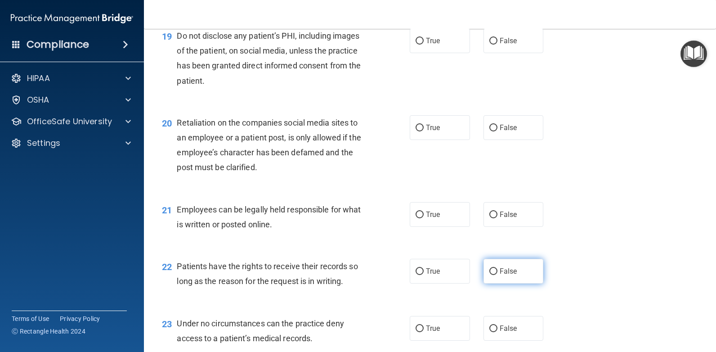
click at [493, 273] on input "False" at bounding box center [493, 271] width 8 height 7
radio input "true"
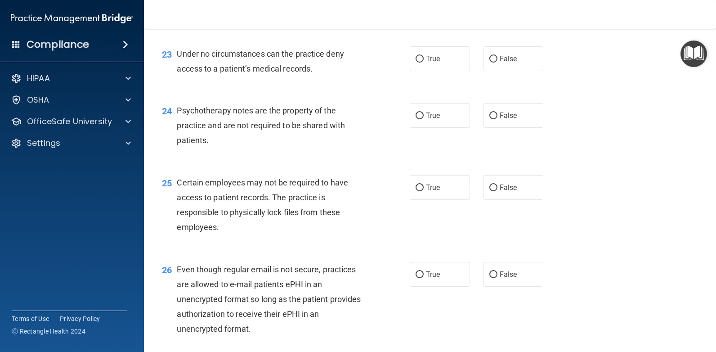
scroll to position [1859, 0]
click at [443, 115] on label "True" at bounding box center [440, 115] width 60 height 25
click at [424, 115] on input "True" at bounding box center [420, 115] width 8 height 7
radio input "true"
click at [438, 270] on label "True" at bounding box center [440, 273] width 60 height 25
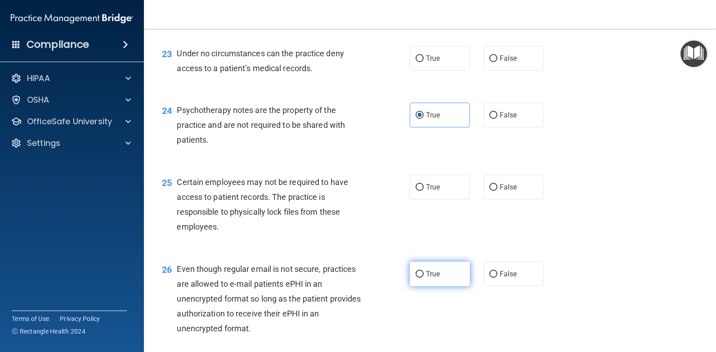
click at [424, 271] on input "True" at bounding box center [420, 274] width 8 height 7
radio input "true"
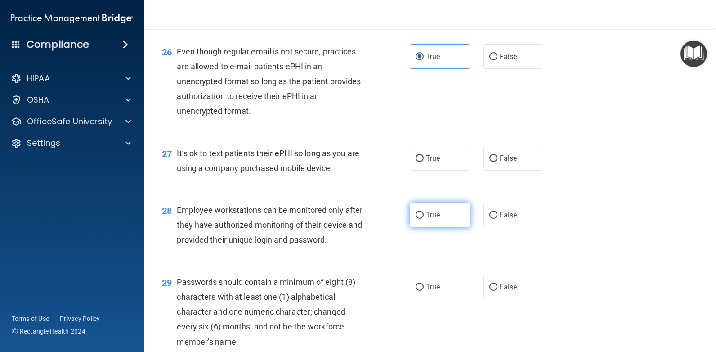
scroll to position [2084, 0]
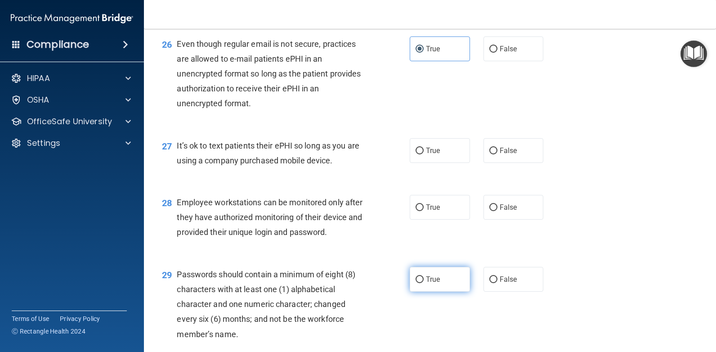
click at [430, 290] on label "True" at bounding box center [440, 279] width 60 height 25
click at [424, 283] on input "True" at bounding box center [420, 279] width 8 height 7
radio input "true"
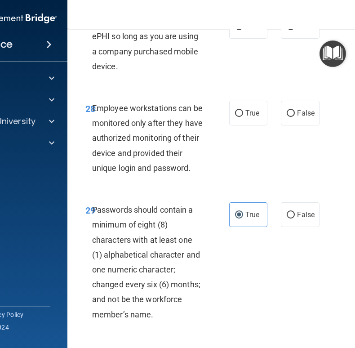
scroll to position [3329, 0]
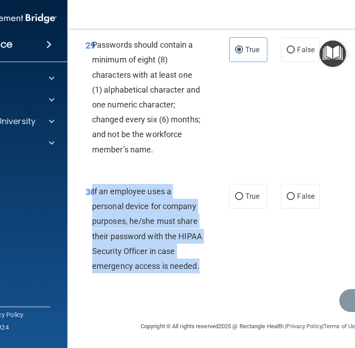
drag, startPoint x: 197, startPoint y: 265, endPoint x: 90, endPoint y: 192, distance: 129.5
click at [92, 192] on div "If an employee uses a personal device for company purposes, he/she must share t…" at bounding box center [151, 229] width 118 height 90
drag, startPoint x: 90, startPoint y: 192, endPoint x: 119, endPoint y: 212, distance: 35.9
copy span "If an employee uses a personal device for company purposes, he/she must share t…"
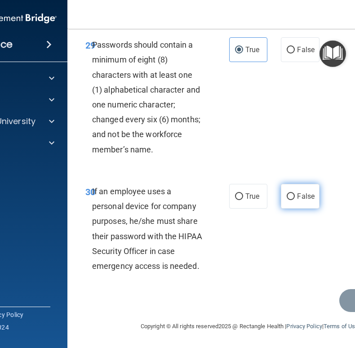
click at [281, 195] on label "False" at bounding box center [300, 196] width 38 height 25
click at [287, 195] on input "False" at bounding box center [291, 196] width 8 height 7
radio input "true"
click at [231, 113] on div "29 Passwords should contain a minimum of eight (8) characters with at least one…" at bounding box center [157, 99] width 171 height 124
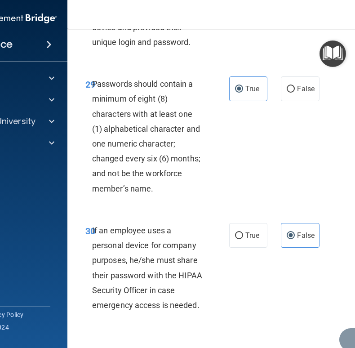
scroll to position [3239, 0]
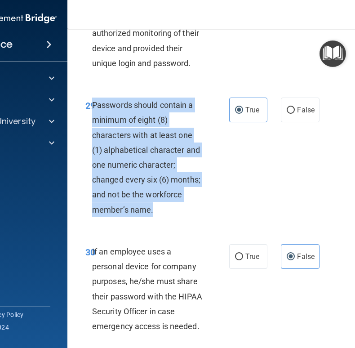
drag, startPoint x: 154, startPoint y: 238, endPoint x: 90, endPoint y: 138, distance: 118.8
click at [92, 138] on div "Passwords should contain a minimum of eight (8) characters with at least one (1…" at bounding box center [151, 158] width 118 height 120
copy span "Passwords should contain a minimum of eight (8) characters with at least one (1…"
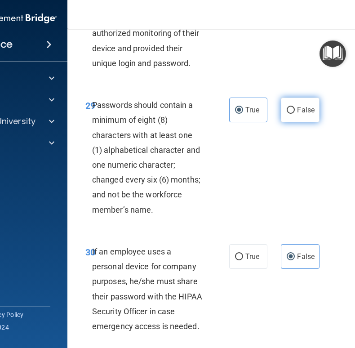
click at [293, 122] on label "False" at bounding box center [300, 110] width 38 height 25
click at [293, 114] on input "False" at bounding box center [291, 110] width 8 height 7
radio input "true"
click at [248, 114] on span "True" at bounding box center [253, 110] width 14 height 9
click at [243, 114] on input "True" at bounding box center [239, 110] width 8 height 7
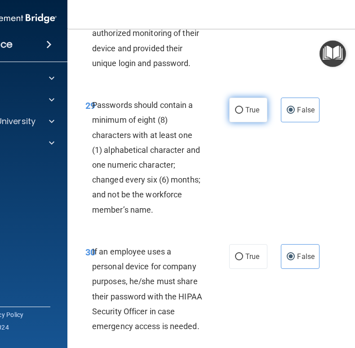
radio input "true"
radio input "false"
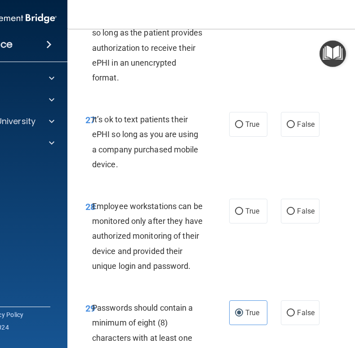
scroll to position [3015, 0]
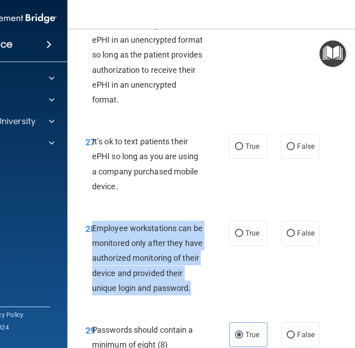
drag, startPoint x: 191, startPoint y: 322, endPoint x: 91, endPoint y: 261, distance: 116.9
click at [92, 261] on div "Employee workstations can be monitored only after they have authorized monitori…" at bounding box center [151, 258] width 118 height 75
copy span "Employee workstations can be monitored only after they have authorized monitori…"
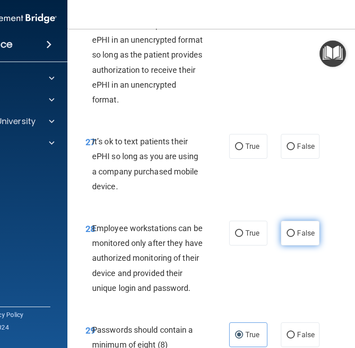
click at [295, 246] on label "False" at bounding box center [300, 233] width 38 height 25
click at [295, 237] on input "False" at bounding box center [291, 233] width 8 height 7
radio input "true"
click at [152, 194] on div "It’s ok to text patients their ePHI so long as you are using a company purchase…" at bounding box center [151, 164] width 118 height 60
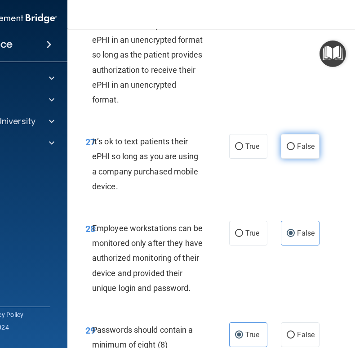
click at [297, 151] on span "False" at bounding box center [306, 146] width 18 height 9
click at [295, 150] on input "False" at bounding box center [291, 146] width 8 height 7
radio input "true"
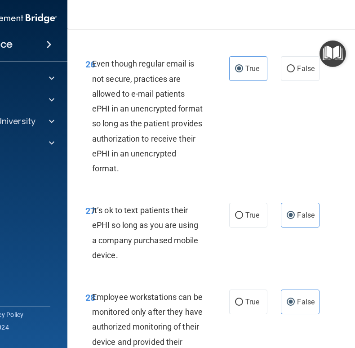
scroll to position [2925, 0]
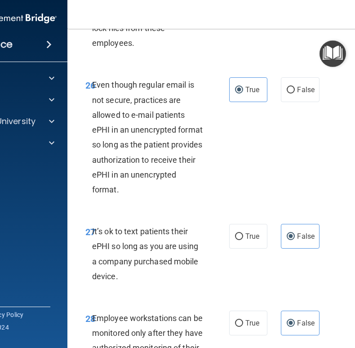
drag, startPoint x: 114, startPoint y: 308, endPoint x: 91, endPoint y: 264, distance: 50.3
click at [92, 264] on span "It’s ok to text patients their ePHI so long as you are using a company purchase…" at bounding box center [145, 254] width 107 height 54
copy span "t’s ok to text patients their ePHI so long as you are using a company purchased…"
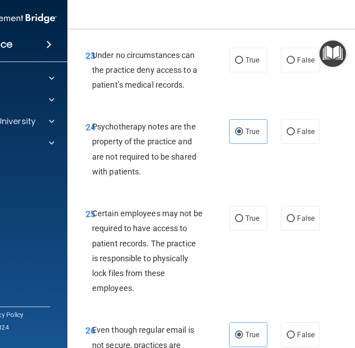
scroll to position [2700, 0]
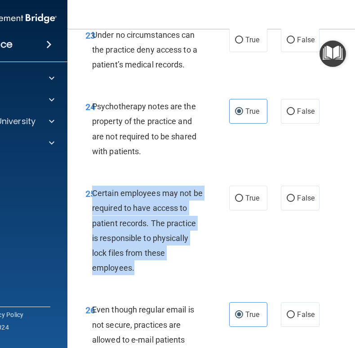
drag, startPoint x: 131, startPoint y: 297, endPoint x: 90, endPoint y: 222, distance: 85.3
click at [92, 222] on div "Certain employees may not be required to have access to patient records. The pr…" at bounding box center [151, 231] width 118 height 90
copy span "Certain employees may not be required to have access to patient records. The pr…"
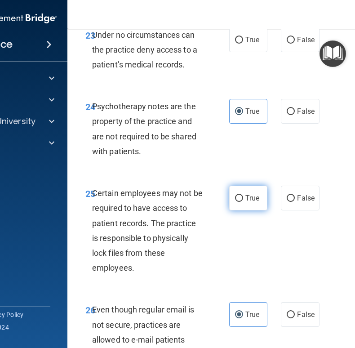
click at [232, 211] on label "True" at bounding box center [248, 198] width 38 height 25
click at [235, 202] on input "True" at bounding box center [239, 198] width 8 height 7
radio input "true"
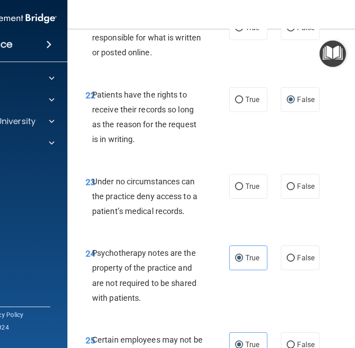
scroll to position [2520, 0]
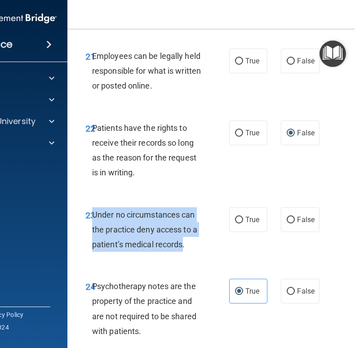
drag, startPoint x: 180, startPoint y: 277, endPoint x: 90, endPoint y: 247, distance: 94.2
click at [92, 247] on span "Under no circumstances can the practice deny access to a patient’s medical reco…" at bounding box center [144, 229] width 105 height 39
copy span "Under no circumstances can the practice deny access to a patient’s medical reco…"
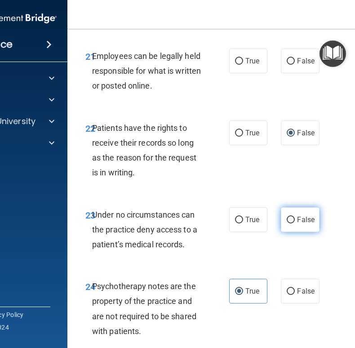
click at [281, 232] on label "False" at bounding box center [300, 219] width 38 height 25
click at [287, 224] on input "False" at bounding box center [291, 220] width 8 height 7
radio input "true"
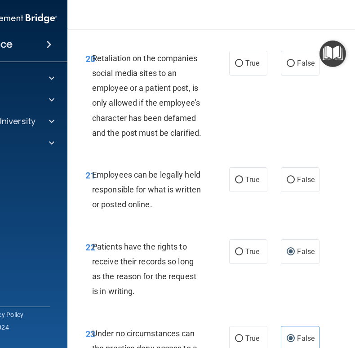
scroll to position [2385, 0]
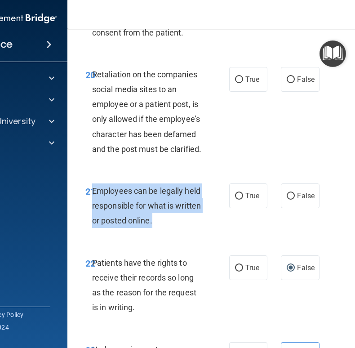
drag, startPoint x: 156, startPoint y: 249, endPoint x: 90, endPoint y: 218, distance: 72.4
click at [92, 218] on div "Employees can be legally held responsible for what is written or posted online." at bounding box center [151, 206] width 118 height 45
copy span "Employees can be legally held responsible for what is written or posted online."
click at [238, 200] on input "True" at bounding box center [239, 196] width 8 height 7
radio input "true"
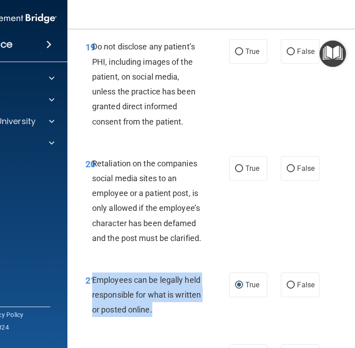
scroll to position [2295, 0]
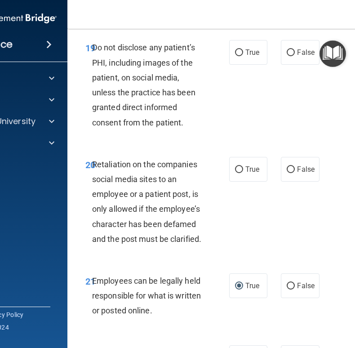
click at [132, 213] on span "Retaliation on the companies social media sites to an employee or a patient pos…" at bounding box center [146, 202] width 109 height 84
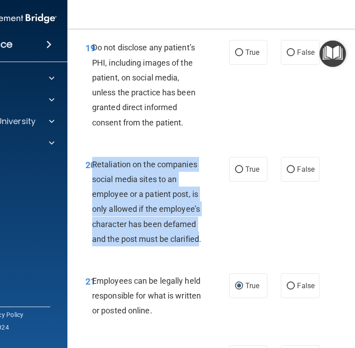
drag, startPoint x: 197, startPoint y: 269, endPoint x: 91, endPoint y: 195, distance: 128.9
click at [92, 195] on span "Retaliation on the companies social media sites to an employee or a patient pos…" at bounding box center [146, 202] width 109 height 84
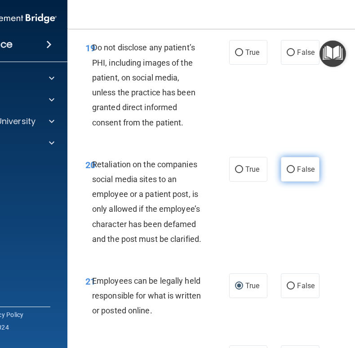
click at [313, 182] on label "False" at bounding box center [300, 169] width 38 height 25
click at [295, 173] on input "False" at bounding box center [291, 169] width 8 height 7
radio input "true"
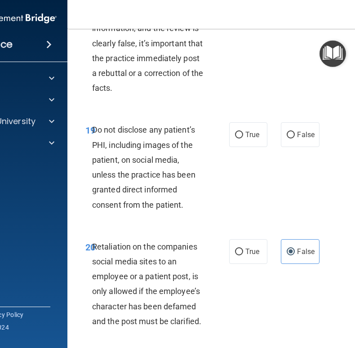
scroll to position [2160, 0]
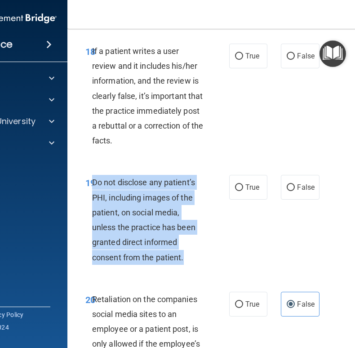
drag, startPoint x: 182, startPoint y: 290, endPoint x: 91, endPoint y: 215, distance: 117.9
click at [92, 215] on div "Do not disclose any patient’s PHI, including images of the patient, on social m…" at bounding box center [151, 220] width 118 height 90
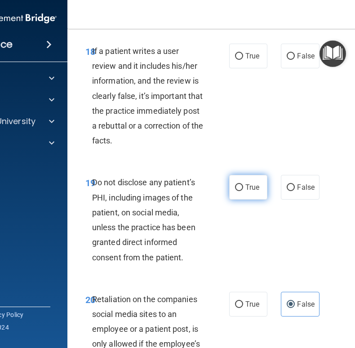
click at [251, 192] on span "True" at bounding box center [253, 187] width 14 height 9
click at [243, 191] on input "True" at bounding box center [239, 187] width 8 height 7
radio input "true"
click at [228, 147] on div "18 If a patient writes a user review and it includes his/her information, and t…" at bounding box center [157, 98] width 171 height 109
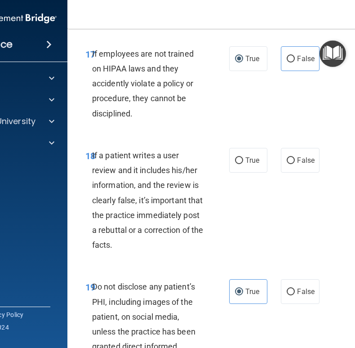
scroll to position [2025, 0]
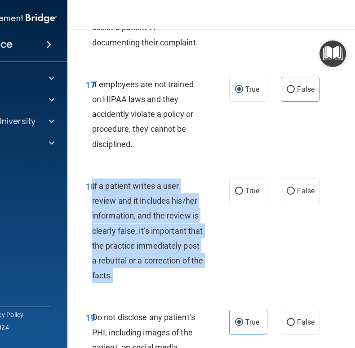
drag, startPoint x: 133, startPoint y: 304, endPoint x: 89, endPoint y: 219, distance: 96.0
click at [92, 219] on div "If a patient writes a user review and it includes his/her information, and the …" at bounding box center [151, 231] width 118 height 105
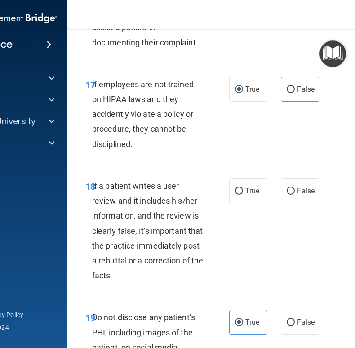
drag, startPoint x: 295, startPoint y: 219, endPoint x: 242, endPoint y: 207, distance: 53.9
click at [297, 195] on span "False" at bounding box center [306, 191] width 18 height 9
click at [295, 195] on input "False" at bounding box center [291, 191] width 8 height 7
radio input "true"
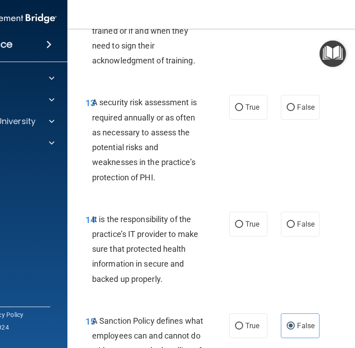
scroll to position [1620, 0]
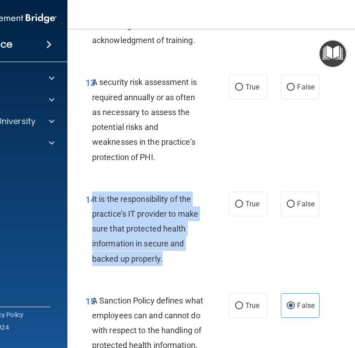
drag, startPoint x: 166, startPoint y: 276, endPoint x: 90, endPoint y: 219, distance: 94.8
click at [92, 219] on div "It is the responsibility of the practice’s IT provider to make sure that protec…" at bounding box center [151, 229] width 118 height 75
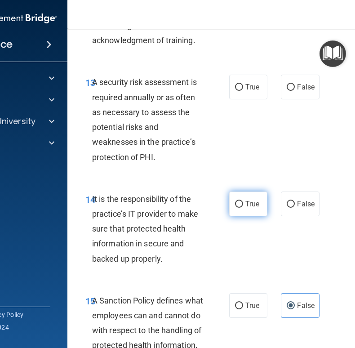
click at [251, 208] on span "True" at bounding box center [253, 204] width 14 height 9
click at [243, 208] on input "True" at bounding box center [239, 204] width 8 height 7
radio input "true"
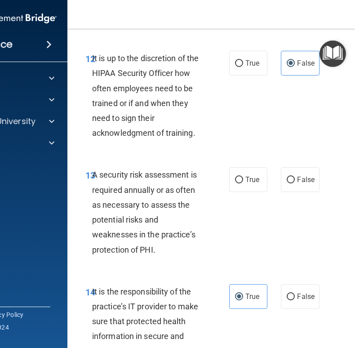
scroll to position [1485, 0]
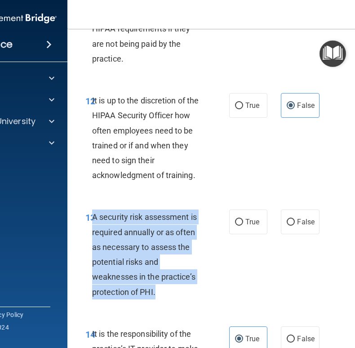
drag, startPoint x: 156, startPoint y: 310, endPoint x: 90, endPoint y: 234, distance: 100.1
click at [92, 234] on div "A security risk assessment is required annually or as often as necessary to ass…" at bounding box center [151, 255] width 118 height 90
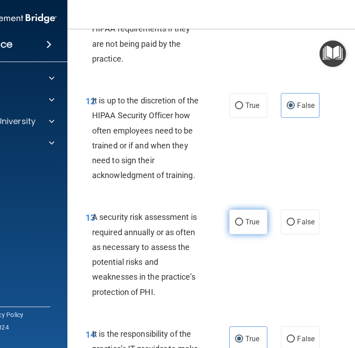
click at [255, 226] on span "True" at bounding box center [253, 222] width 14 height 9
click at [243, 226] on input "True" at bounding box center [239, 222] width 8 height 7
radio input "true"
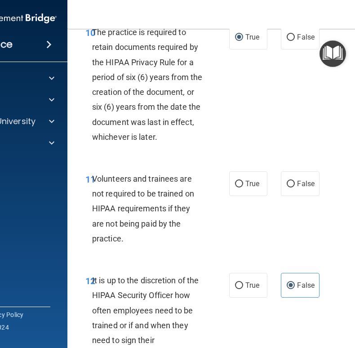
scroll to position [1260, 0]
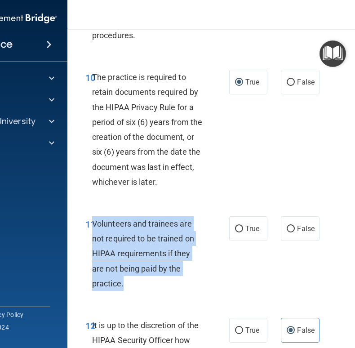
drag, startPoint x: 115, startPoint y: 297, endPoint x: 91, endPoint y: 240, distance: 61.9
click at [92, 240] on div "Volunteers and trainees are not required to be trained on HIPAA requirements if…" at bounding box center [151, 253] width 118 height 75
click at [290, 233] on input "False" at bounding box center [291, 229] width 8 height 7
radio input "true"
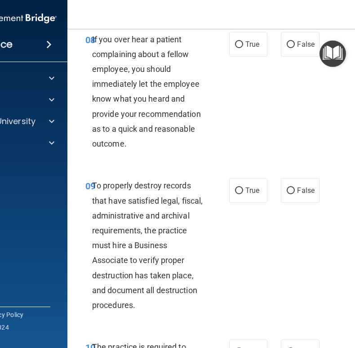
click at [127, 251] on div "To properly destroy records that have satisfied legal, fiscal, administrative a…" at bounding box center [151, 245] width 118 height 134
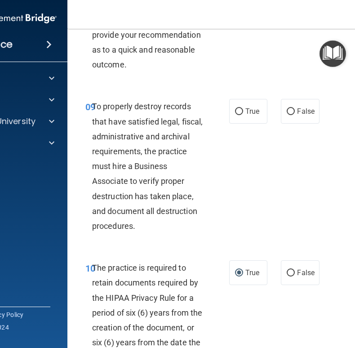
scroll to position [1080, 0]
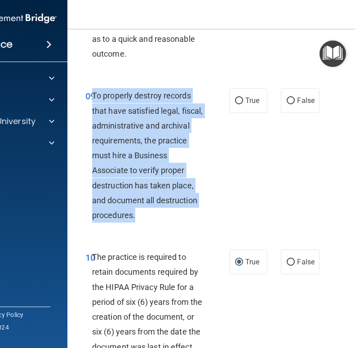
drag, startPoint x: 138, startPoint y: 237, endPoint x: 89, endPoint y: 111, distance: 135.4
click at [92, 111] on div "To properly destroy records that have satisfied legal, fiscal, administrative a…" at bounding box center [151, 155] width 118 height 134
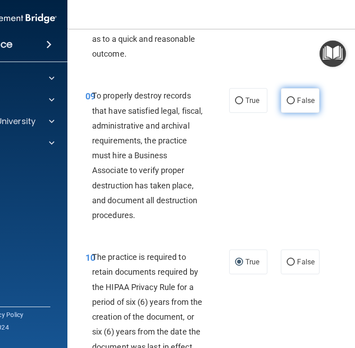
click at [298, 105] on span "False" at bounding box center [306, 100] width 18 height 9
click at [295, 104] on input "False" at bounding box center [291, 101] width 8 height 7
radio input "true"
click at [267, 165] on div "09 To properly destroy records that have satisfied legal, fiscal, administrativ…" at bounding box center [250, 157] width 342 height 161
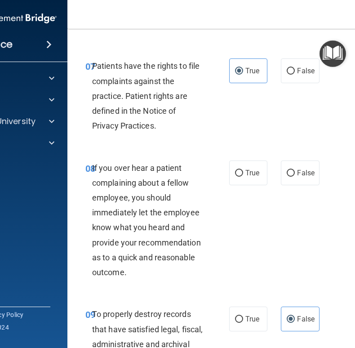
scroll to position [856, 0]
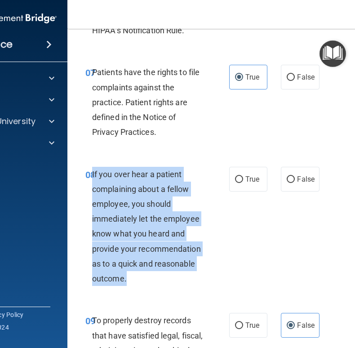
drag, startPoint x: 126, startPoint y: 291, endPoint x: 90, endPoint y: 194, distance: 104.2
click at [92, 194] on div "If you over hear a patient complaining about a fellow employee, you should imme…" at bounding box center [151, 227] width 118 height 120
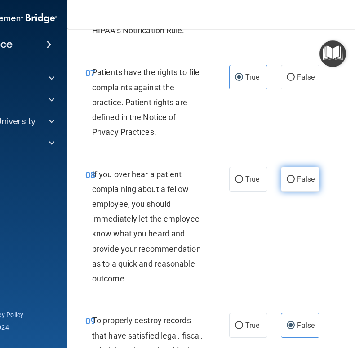
click at [293, 192] on label "False" at bounding box center [300, 179] width 38 height 25
click at [293, 183] on input "False" at bounding box center [291, 179] width 8 height 7
radio input "true"
click at [157, 266] on span "If you over hear a patient complaining about a fellow employee, you should imme…" at bounding box center [146, 227] width 109 height 114
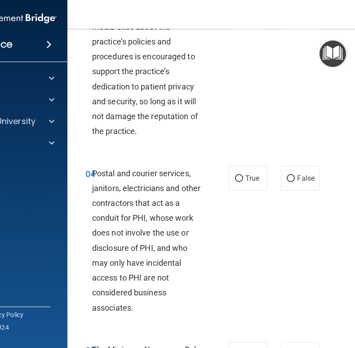
scroll to position [316, 0]
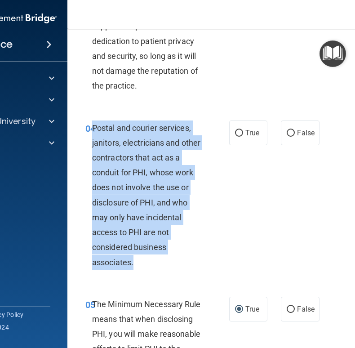
drag, startPoint x: 138, startPoint y: 276, endPoint x: 91, endPoint y: 148, distance: 136.0
click at [92, 148] on div "Postal and courier services, janitors, electricians and other contractors that …" at bounding box center [151, 195] width 118 height 149
drag, startPoint x: 91, startPoint y: 148, endPoint x: 112, endPoint y: 148, distance: 20.7
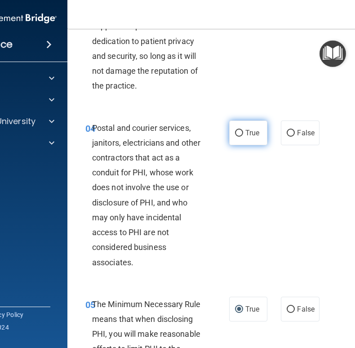
click at [254, 137] on span "True" at bounding box center [253, 133] width 14 height 9
click at [243, 137] on input "True" at bounding box center [239, 133] width 8 height 7
radio input "true"
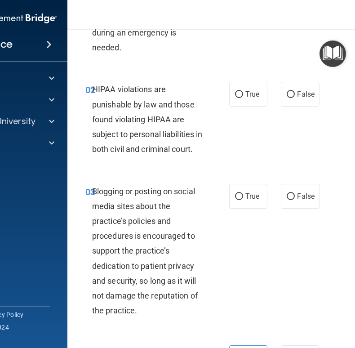
scroll to position [136, 0]
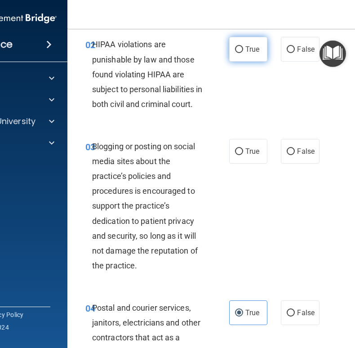
click at [255, 55] on label "True" at bounding box center [248, 49] width 38 height 25
click at [243, 53] on input "True" at bounding box center [239, 49] width 8 height 7
radio input "true"
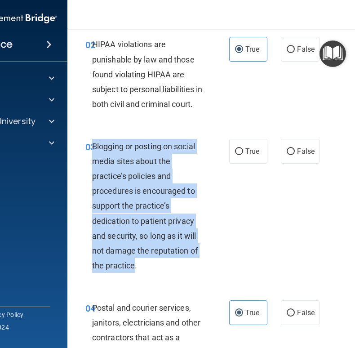
drag, startPoint x: 132, startPoint y: 285, endPoint x: 91, endPoint y: 162, distance: 129.2
click at [92, 162] on span "Blogging or posting on social media sites about the practice’s policies and pro…" at bounding box center [145, 206] width 106 height 129
click at [287, 155] on input "False" at bounding box center [291, 151] width 8 height 7
radio input "true"
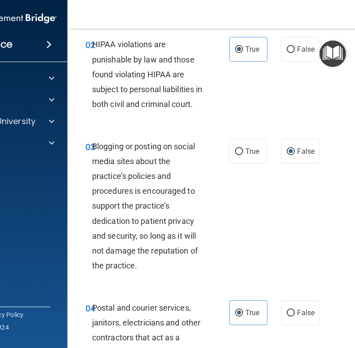
click at [294, 227] on div "03 Blogging or posting on social media sites about the practice’s policies and …" at bounding box center [250, 208] width 342 height 161
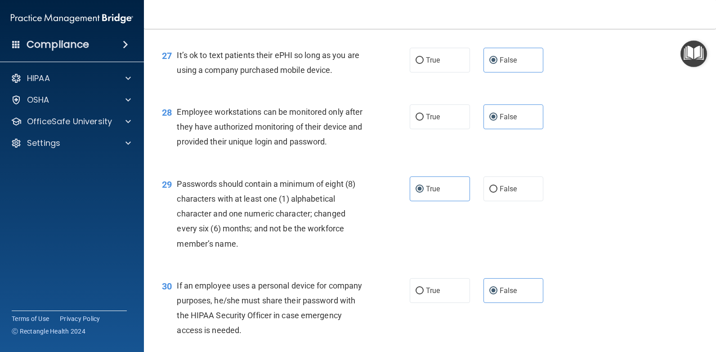
scroll to position [2235, 0]
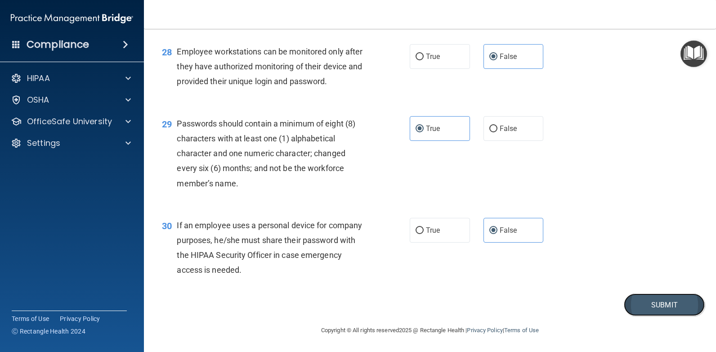
click at [635, 296] on button "Submit" at bounding box center [664, 304] width 81 height 23
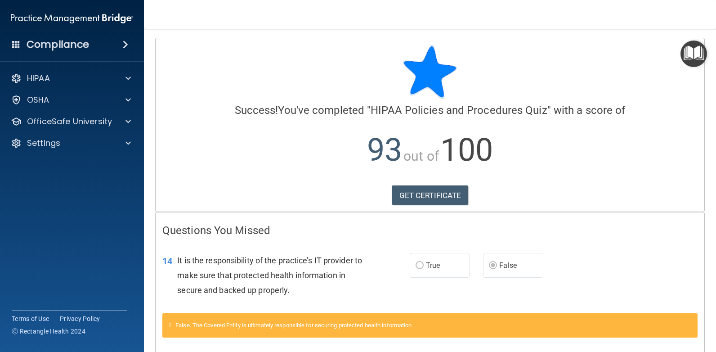
scroll to position [157, 0]
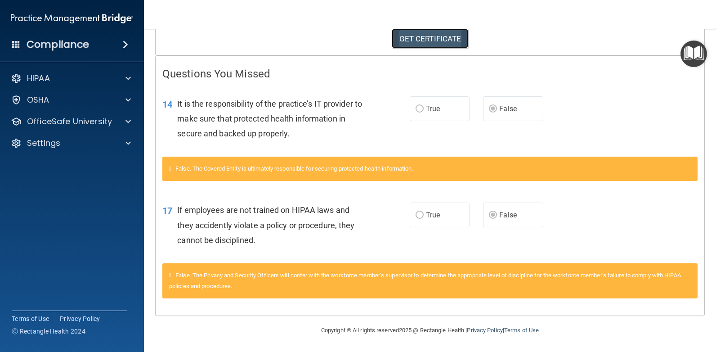
click at [419, 41] on link "GET CERTIFICATE" at bounding box center [430, 39] width 77 height 20
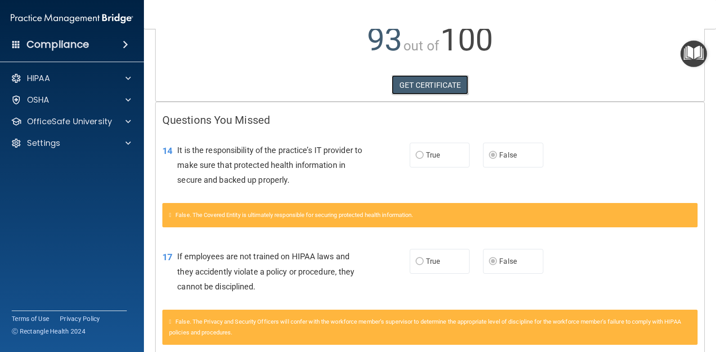
scroll to position [67, 0]
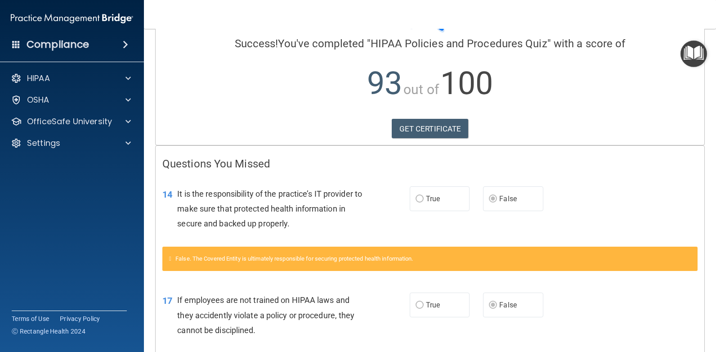
click at [694, 53] on img "Open Resource Center" at bounding box center [694, 53] width 27 height 27
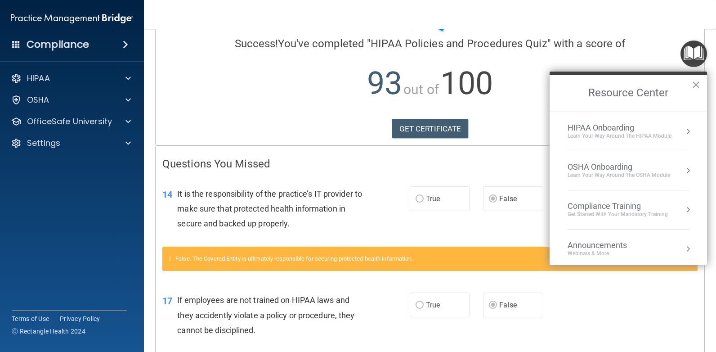
click at [602, 123] on div "HIPAA Onboarding" at bounding box center [620, 128] width 104 height 10
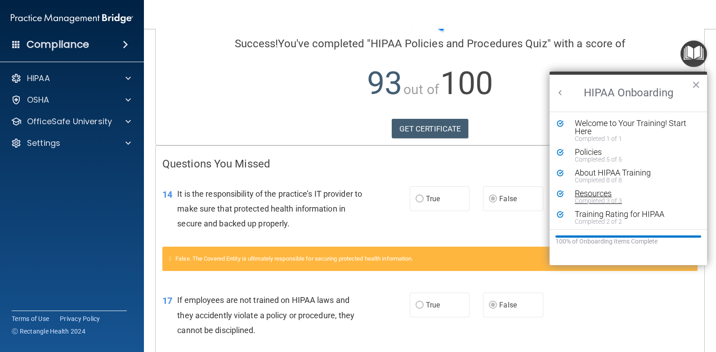
scroll to position [2, 0]
click at [560, 92] on button "Back to Resource Center Home" at bounding box center [560, 92] width 9 height 9
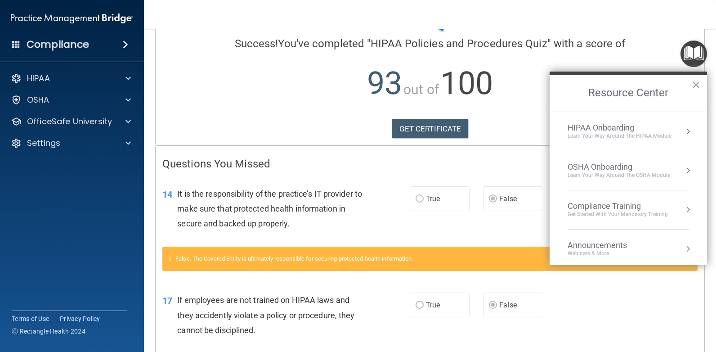
scroll to position [0, 0]
click at [624, 204] on div "Compliance Training" at bounding box center [618, 206] width 100 height 10
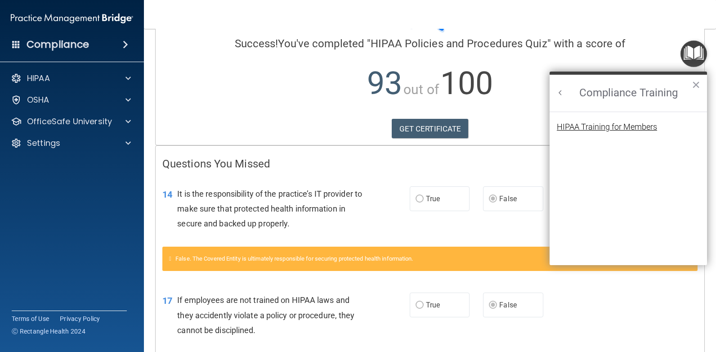
click at [591, 124] on div "HIPAA Training for Members" at bounding box center [607, 127] width 100 height 8
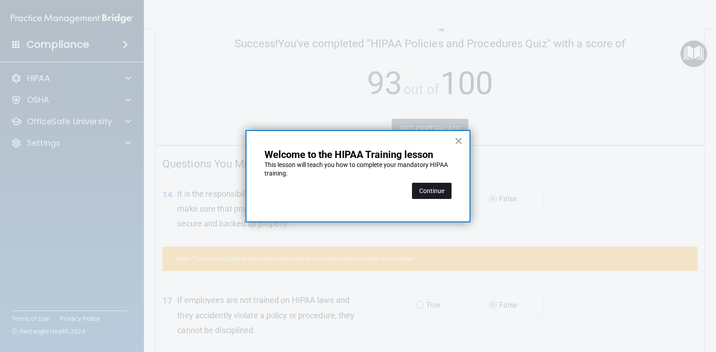
click at [433, 197] on button "Continue" at bounding box center [432, 191] width 40 height 16
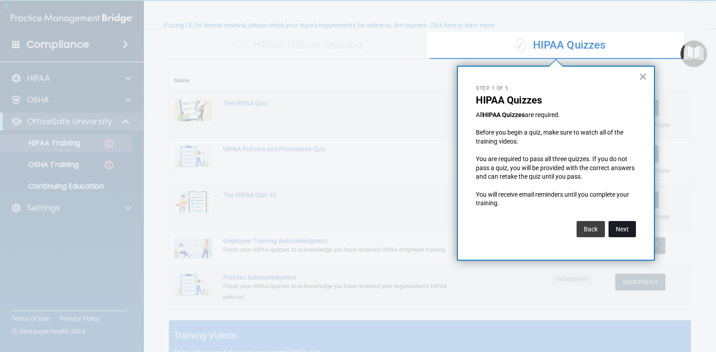
click at [628, 233] on button "Next" at bounding box center [622, 229] width 27 height 16
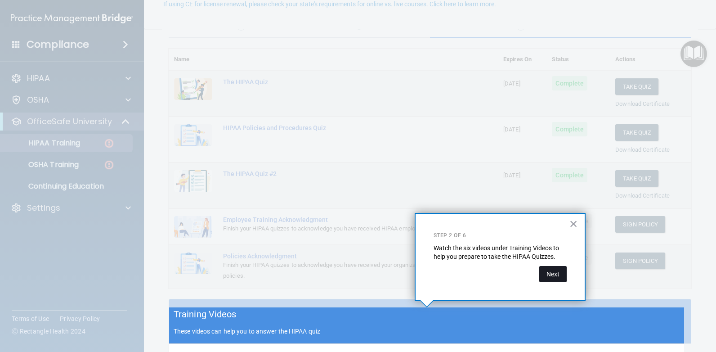
click at [551, 280] on button "Next" at bounding box center [552, 274] width 27 height 16
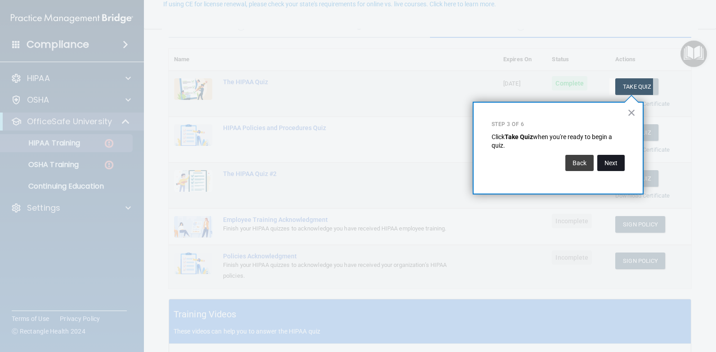
click at [618, 164] on button "Next" at bounding box center [610, 163] width 27 height 16
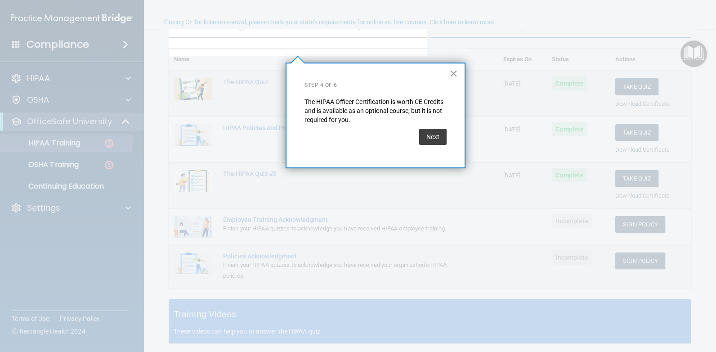
scroll to position [70, 0]
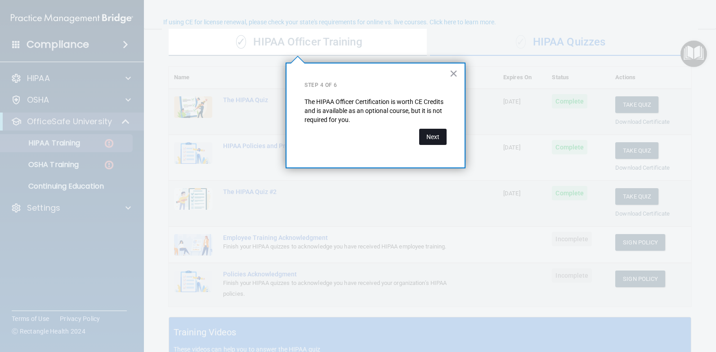
click at [443, 131] on button "Next" at bounding box center [432, 137] width 27 height 16
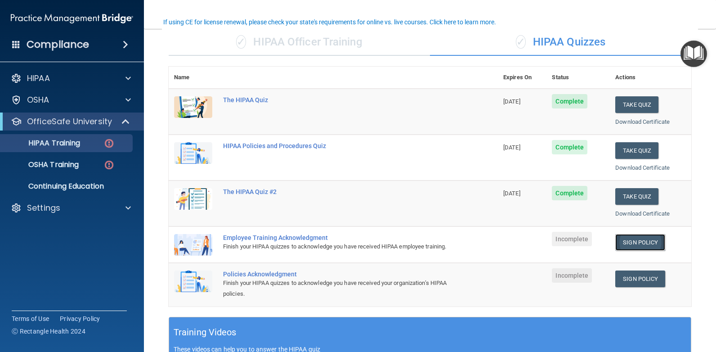
click at [638, 244] on link "Sign Policy" at bounding box center [640, 242] width 50 height 17
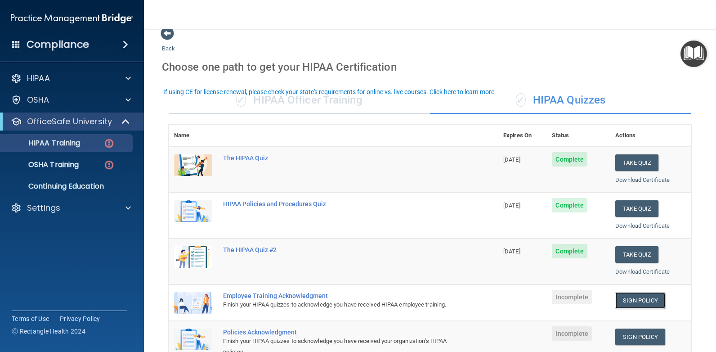
scroll to position [0, 0]
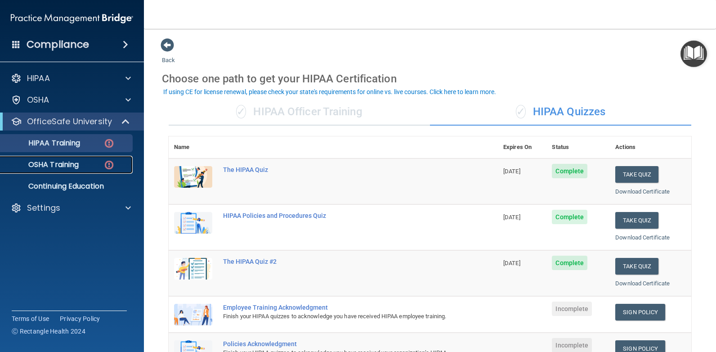
click at [68, 161] on p "OSHA Training" at bounding box center [42, 164] width 73 height 9
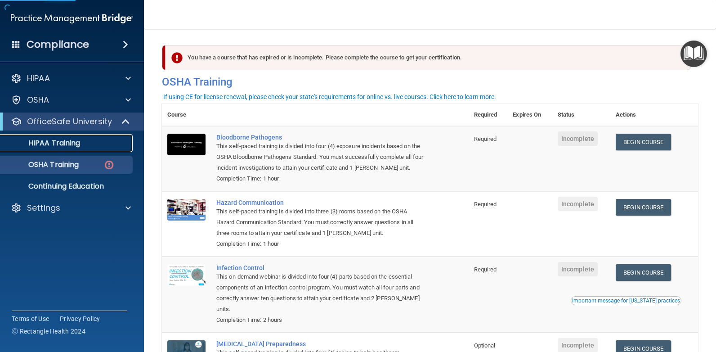
click at [74, 145] on p "HIPAA Training" at bounding box center [43, 143] width 74 height 9
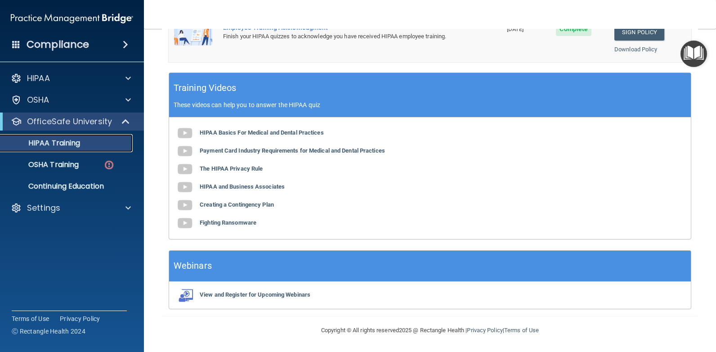
scroll to position [56, 0]
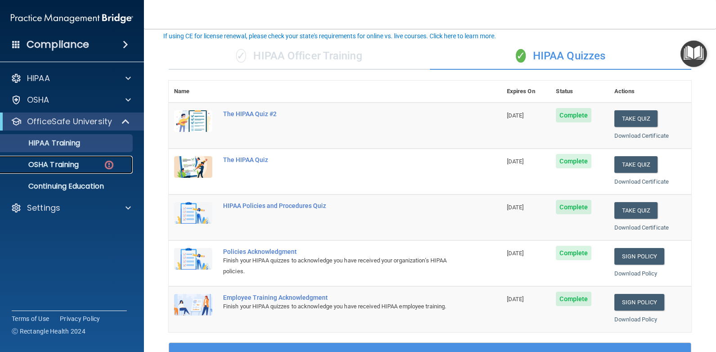
click at [67, 164] on p "OSHA Training" at bounding box center [42, 164] width 73 height 9
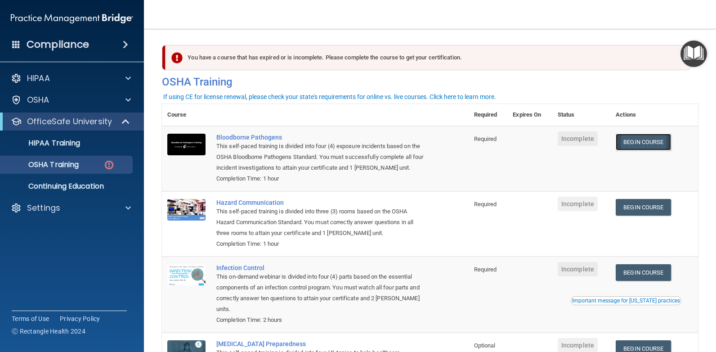
click at [630, 139] on link "Begin Course" at bounding box center [643, 142] width 55 height 17
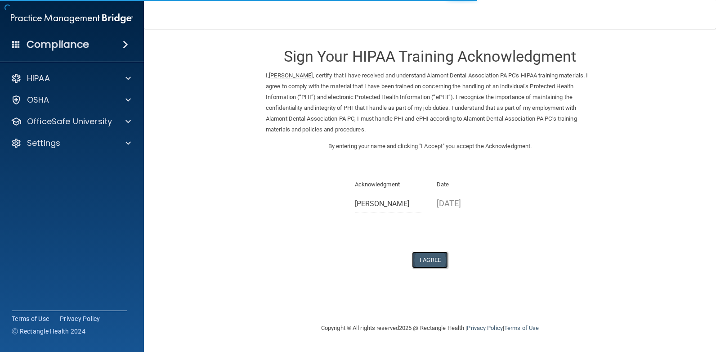
click at [430, 259] on button "I Agree" at bounding box center [430, 259] width 36 height 17
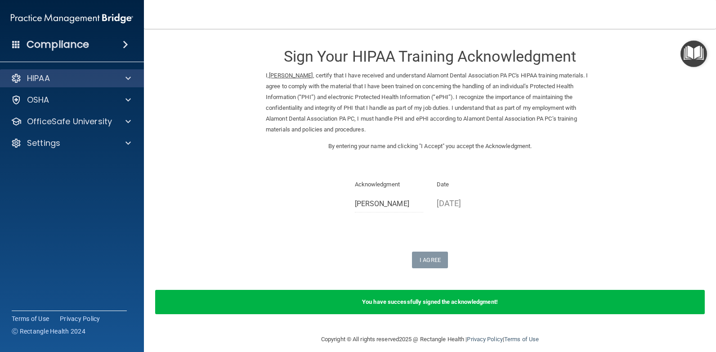
click at [94, 84] on div "HIPAA" at bounding box center [72, 78] width 144 height 18
click at [131, 75] on div at bounding box center [127, 78] width 22 height 11
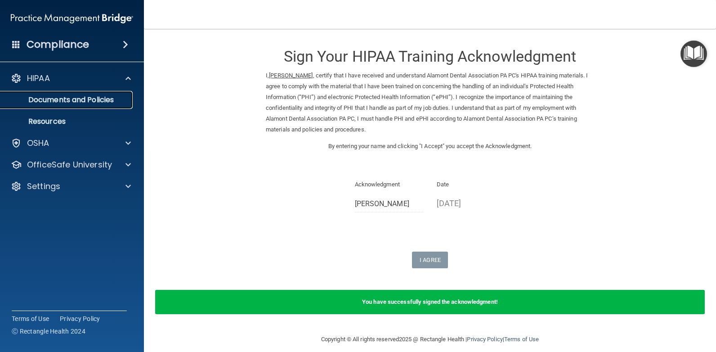
click at [110, 97] on p "Documents and Policies" at bounding box center [67, 99] width 123 height 9
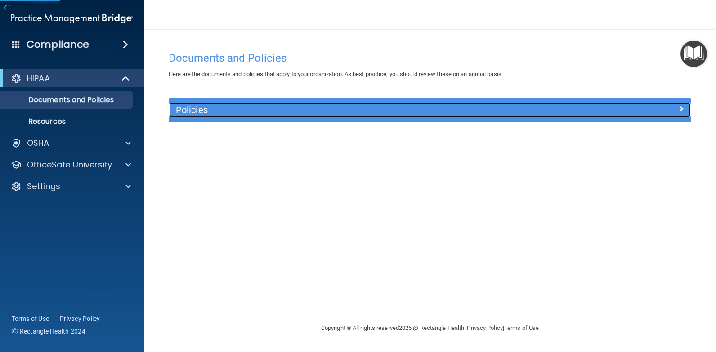
click at [240, 116] on div "Policies" at bounding box center [364, 110] width 391 height 14
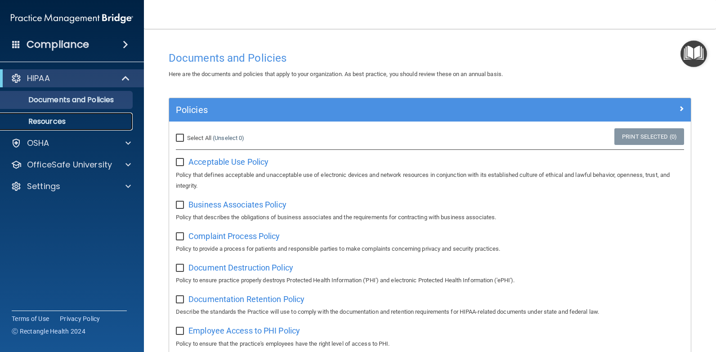
click at [61, 121] on p "Resources" at bounding box center [67, 121] width 123 height 9
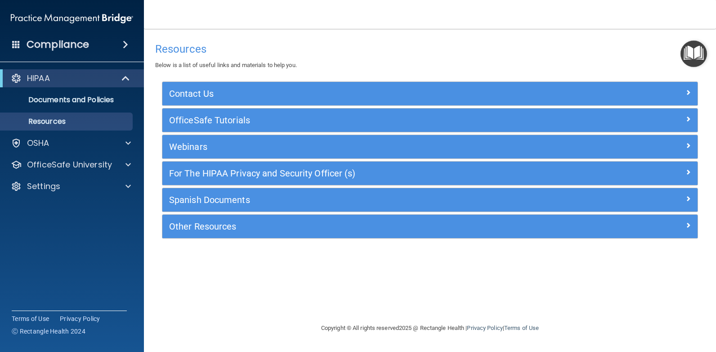
click at [694, 53] on img "Open Resource Center" at bounding box center [694, 53] width 27 height 27
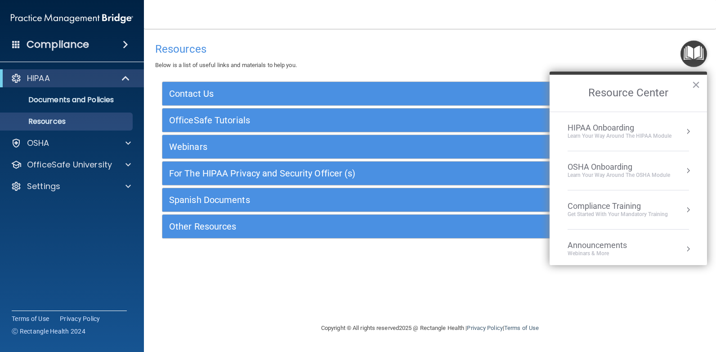
click at [637, 124] on div "HIPAA Onboarding" at bounding box center [620, 128] width 104 height 10
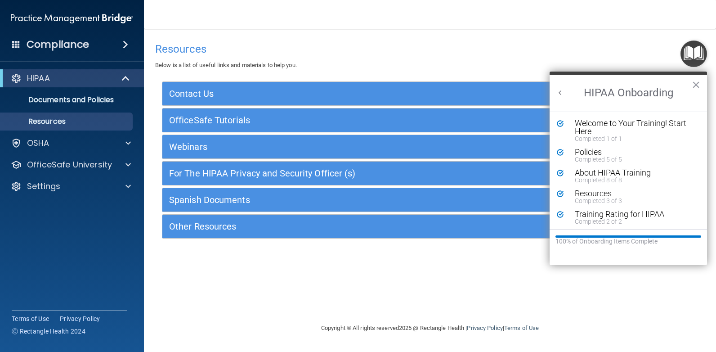
click at [561, 93] on button "Back to Resource Center Home" at bounding box center [560, 92] width 9 height 9
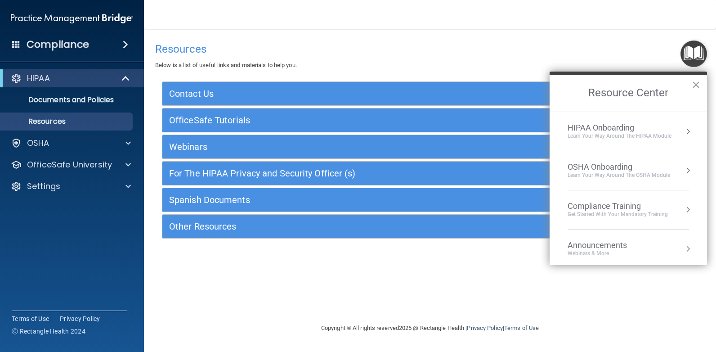
click at [581, 210] on div "Compliance Training" at bounding box center [618, 206] width 100 height 10
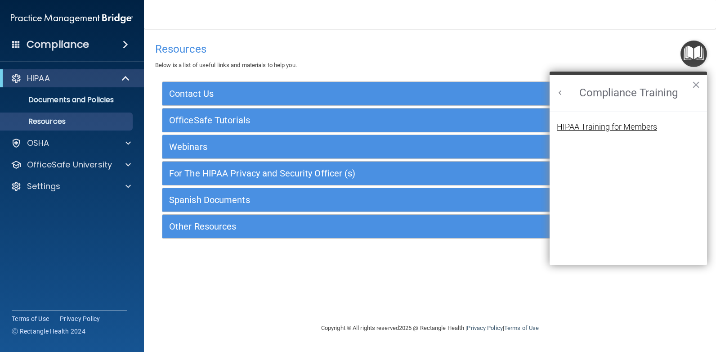
click at [596, 125] on div "HIPAA Training for Members" at bounding box center [607, 127] width 100 height 8
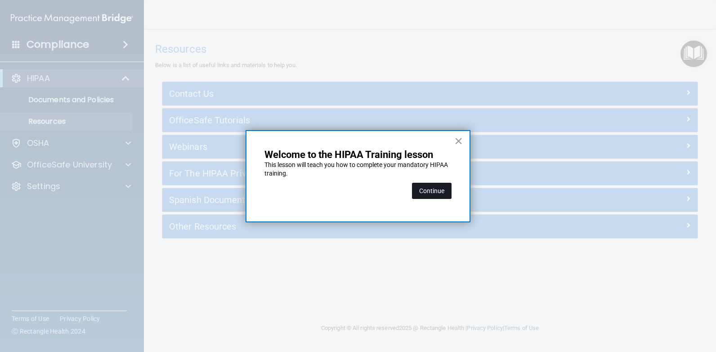
click at [436, 192] on button "Continue" at bounding box center [432, 191] width 40 height 16
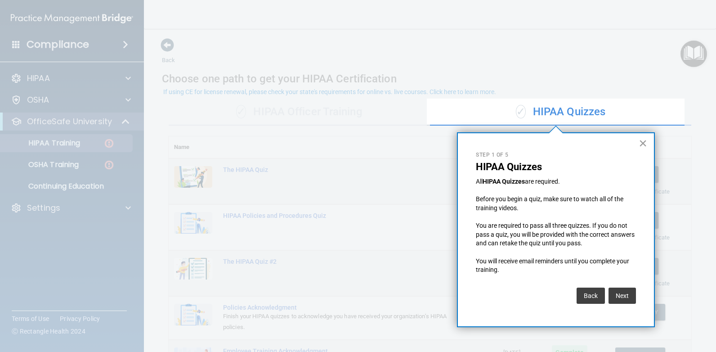
click at [641, 139] on button "×" at bounding box center [643, 143] width 9 height 14
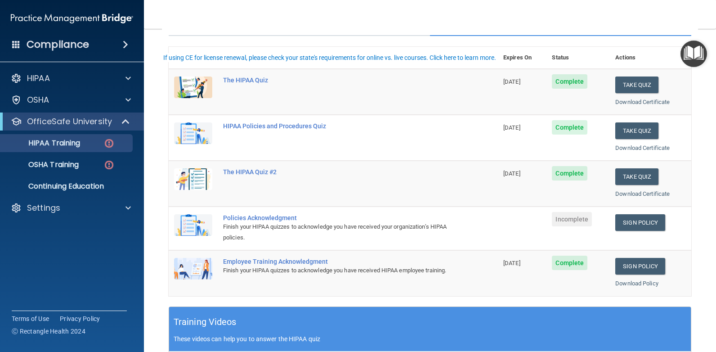
scroll to position [90, 0]
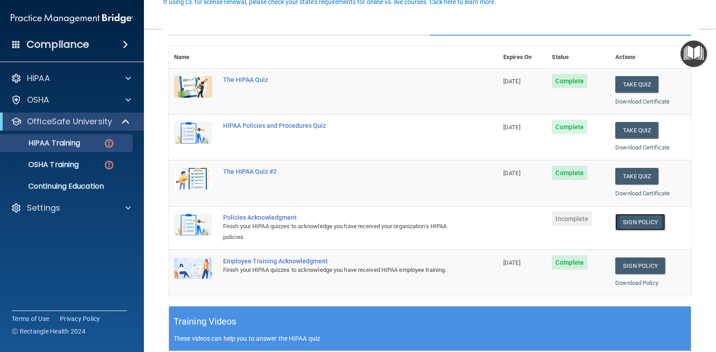
click at [631, 222] on link "Sign Policy" at bounding box center [640, 222] width 50 height 17
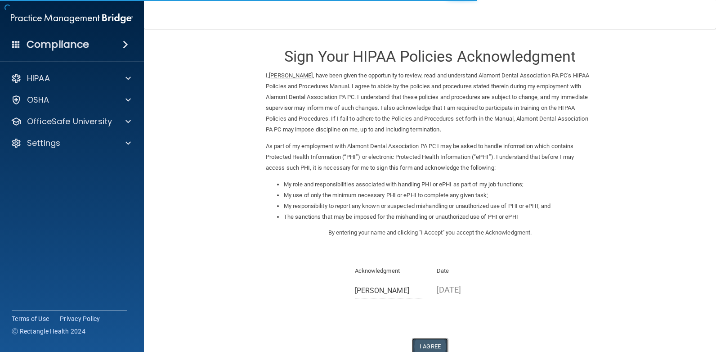
click at [423, 345] on button "I Agree" at bounding box center [430, 346] width 36 height 17
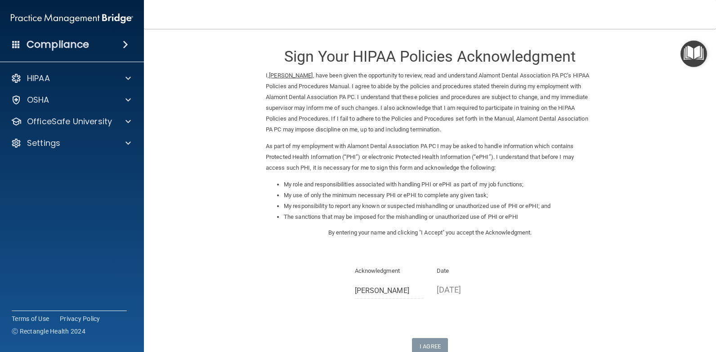
click at [700, 46] on img "Open Resource Center" at bounding box center [694, 53] width 27 height 27
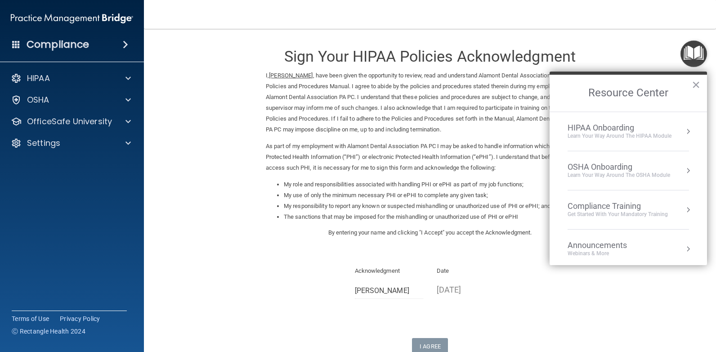
click at [616, 206] on div "Compliance Training" at bounding box center [618, 206] width 100 height 10
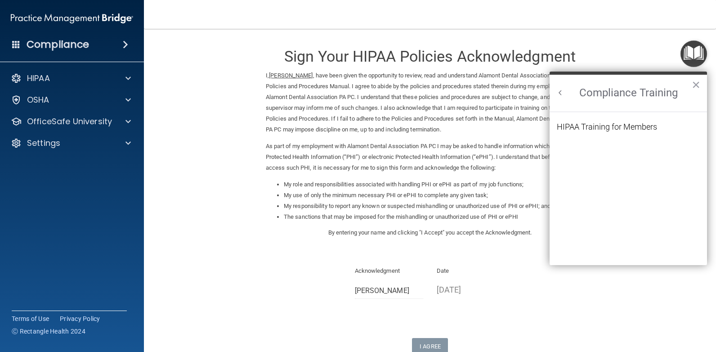
click at [563, 91] on button "Back to Resource Center Home" at bounding box center [560, 92] width 9 height 9
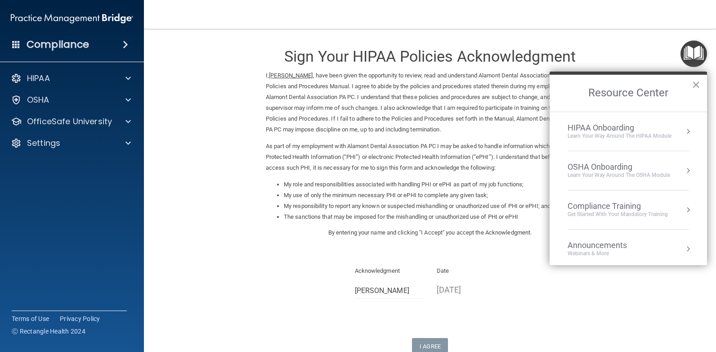
click at [627, 180] on li "OSHA Onboarding Learn your way around the OSHA module" at bounding box center [628, 170] width 121 height 39
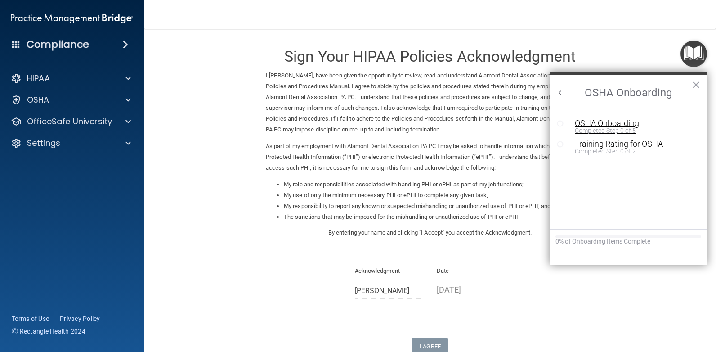
click at [617, 129] on div "Completed Step 0 of 5" at bounding box center [635, 130] width 121 height 6
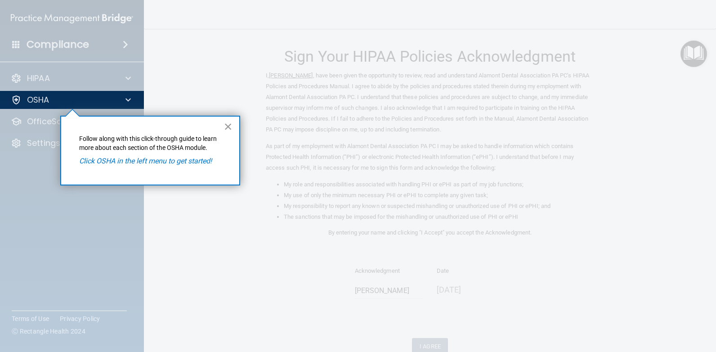
click at [226, 125] on button "×" at bounding box center [228, 126] width 9 height 14
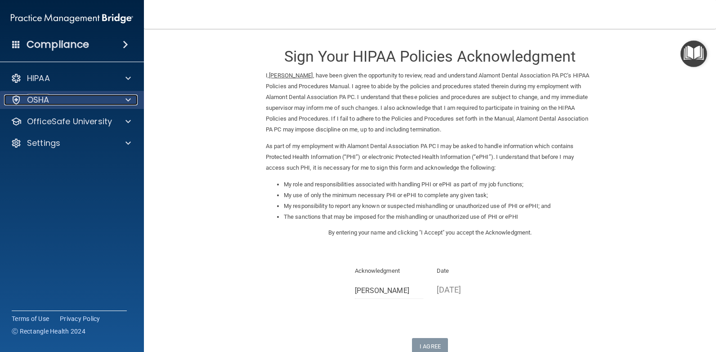
click at [129, 104] on span at bounding box center [127, 99] width 5 height 11
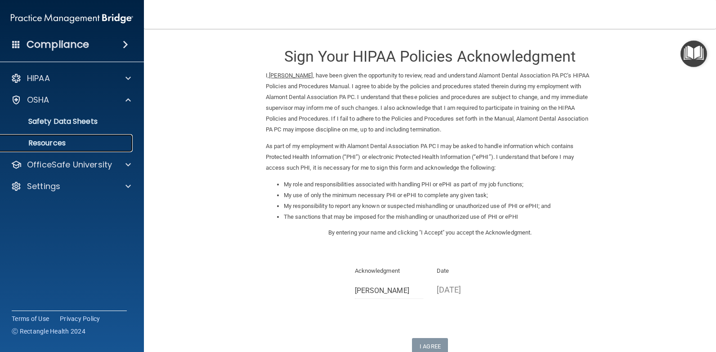
click at [84, 140] on p "Resources" at bounding box center [67, 143] width 123 height 9
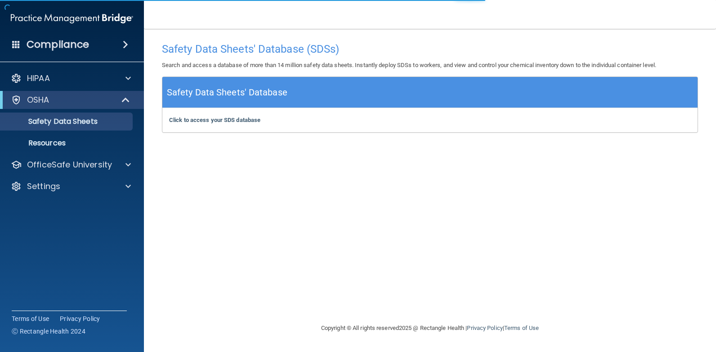
click at [224, 98] on h5 "Safety Data Sheets' Database" at bounding box center [227, 93] width 121 height 16
click at [219, 123] on b "Click to access your SDS database" at bounding box center [214, 119] width 91 height 7
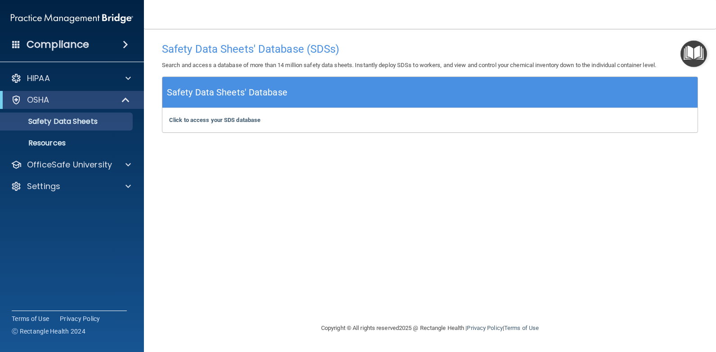
click at [690, 57] on img "Open Resource Center" at bounding box center [694, 53] width 27 height 27
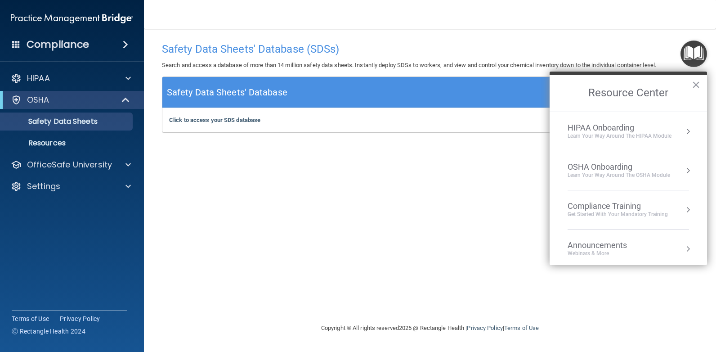
click at [597, 203] on div "Compliance Training" at bounding box center [618, 206] width 100 height 10
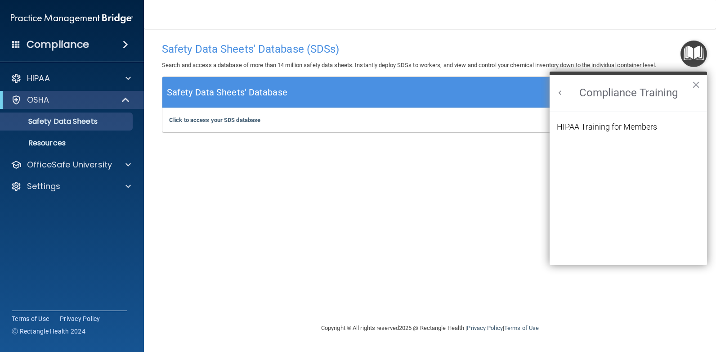
click at [556, 90] on button "Back to Resource Center Home" at bounding box center [560, 92] width 9 height 9
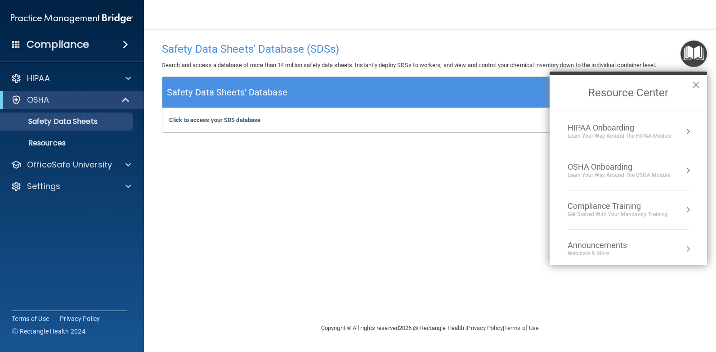
click at [593, 251] on div "Webinars & More" at bounding box center [606, 254] width 77 height 8
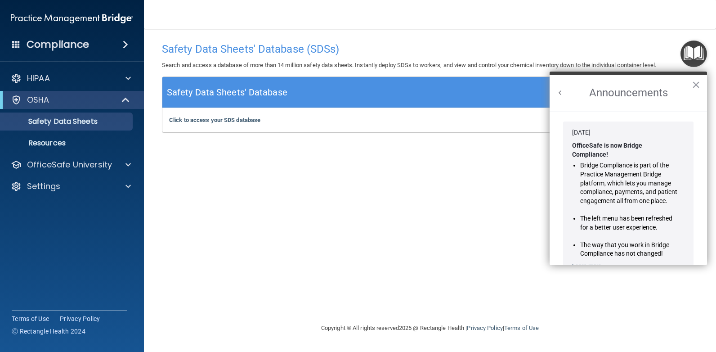
click at [559, 90] on button "Back to Resource Center Home" at bounding box center [560, 92] width 9 height 9
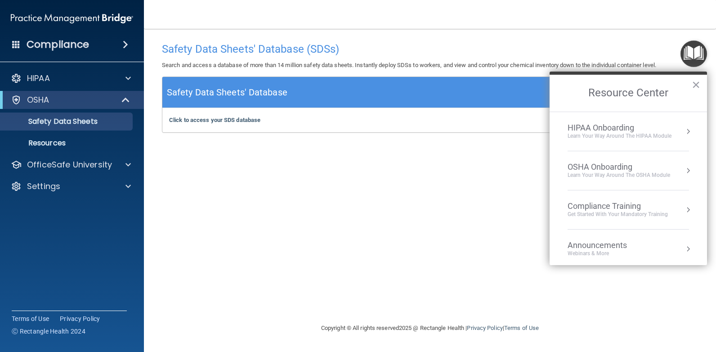
click at [582, 166] on div "OSHA Onboarding" at bounding box center [619, 167] width 103 height 10
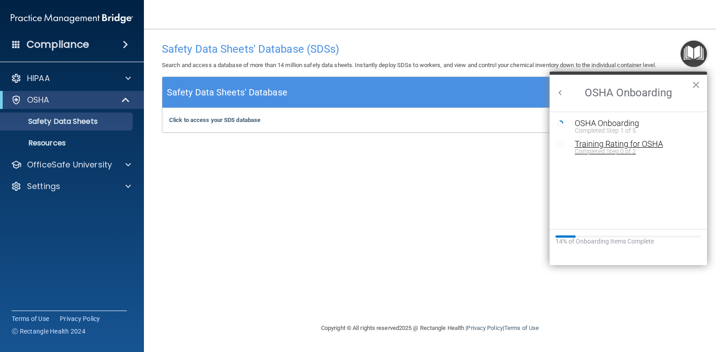
click at [587, 145] on div "Training Rating for OSHA" at bounding box center [635, 144] width 121 height 8
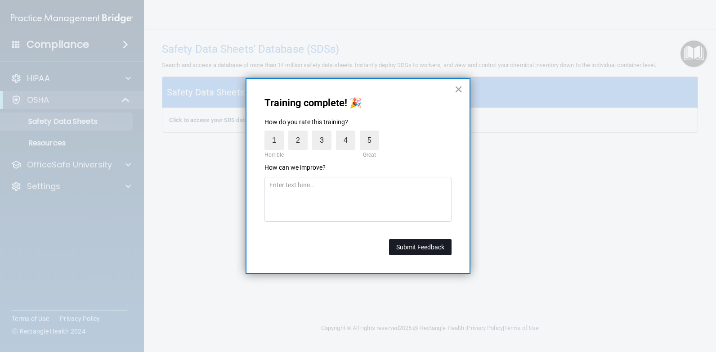
click at [407, 252] on button "Submit Feedback" at bounding box center [420, 247] width 63 height 16
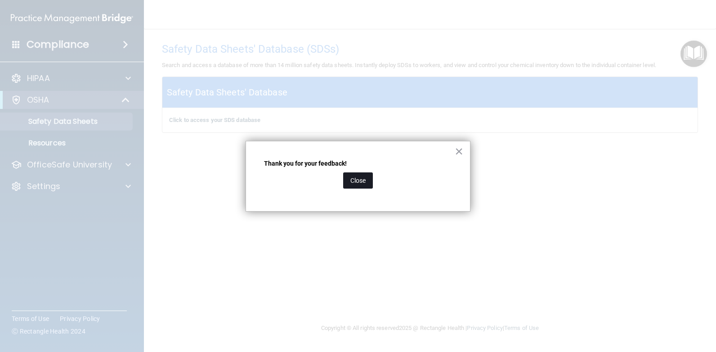
click at [363, 184] on button "Close" at bounding box center [358, 180] width 30 height 16
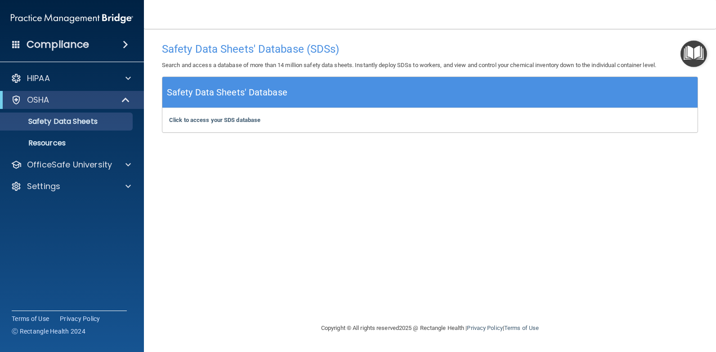
click at [264, 81] on div "Safety Data Sheets' Database" at bounding box center [429, 92] width 535 height 31
click at [255, 90] on h5 "Safety Data Sheets' Database" at bounding box center [227, 93] width 121 height 16
click at [255, 91] on h5 "Safety Data Sheets' Database" at bounding box center [227, 93] width 121 height 16
click at [229, 121] on b "Click to access your SDS database" at bounding box center [214, 119] width 91 height 7
click at [695, 50] on img "Open Resource Center" at bounding box center [694, 53] width 27 height 27
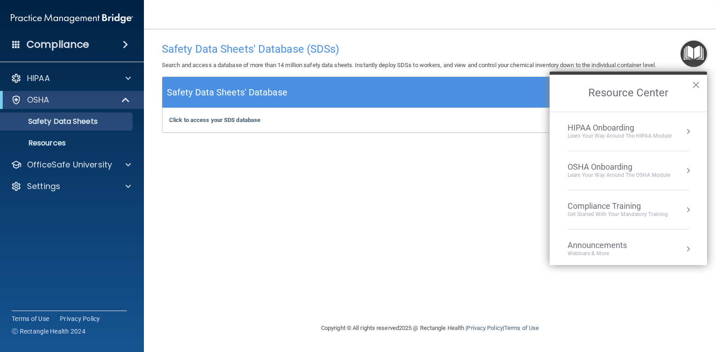
click at [661, 171] on div "Learn your way around the OSHA module" at bounding box center [619, 175] width 103 height 8
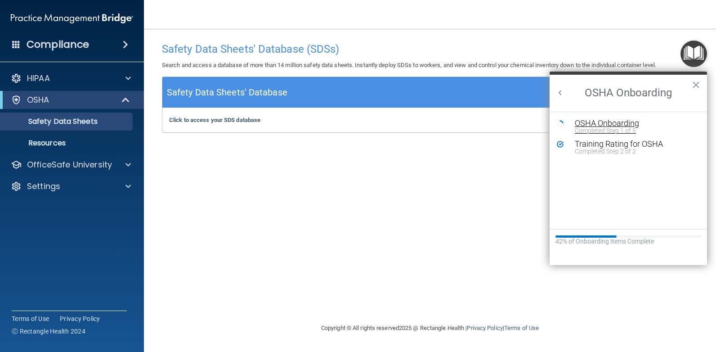
click at [630, 124] on div "OSHA Onboarding" at bounding box center [635, 123] width 121 height 8
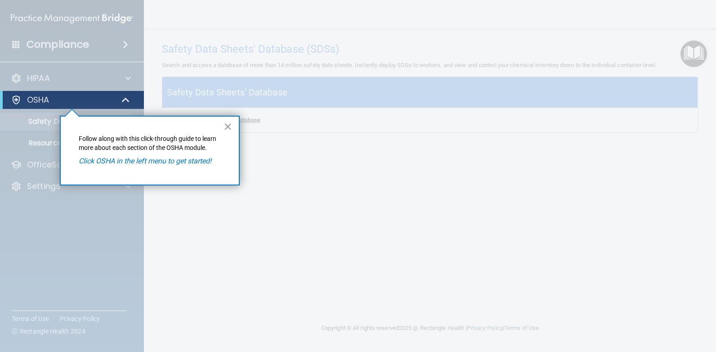
drag, startPoint x: 229, startPoint y: 125, endPoint x: 203, endPoint y: 120, distance: 26.1
click at [229, 125] on button "×" at bounding box center [228, 126] width 9 height 14
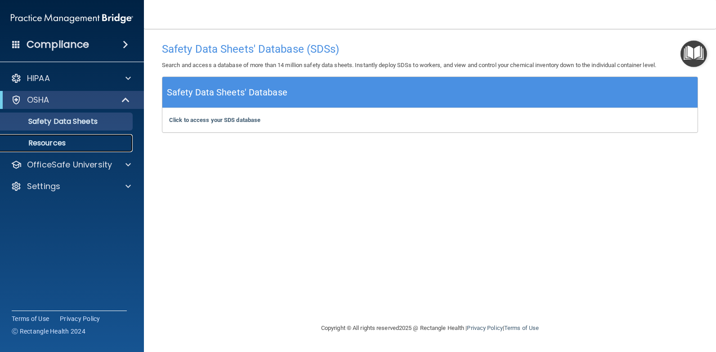
click at [56, 144] on p "Resources" at bounding box center [67, 143] width 123 height 9
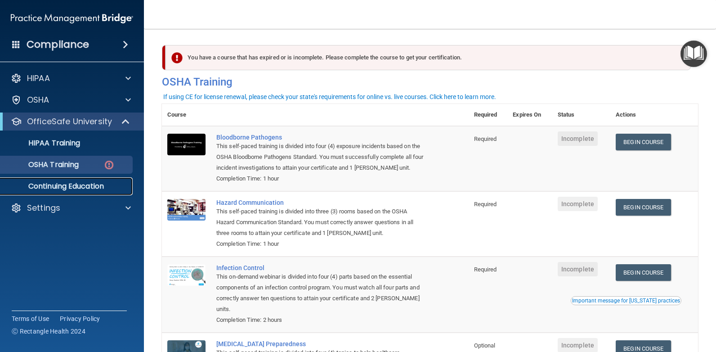
click at [105, 186] on p "Continuing Education" at bounding box center [67, 186] width 123 height 9
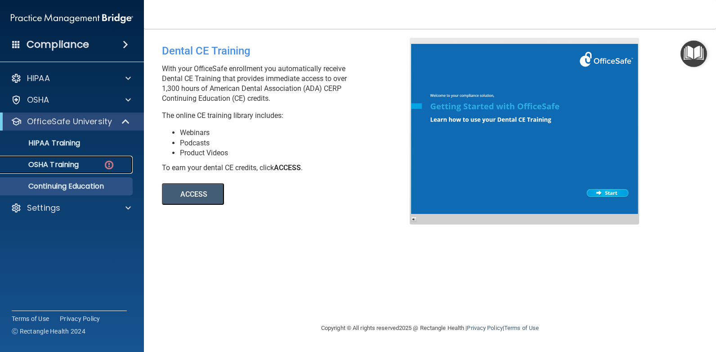
click at [103, 161] on div "OSHA Training" at bounding box center [67, 164] width 123 height 9
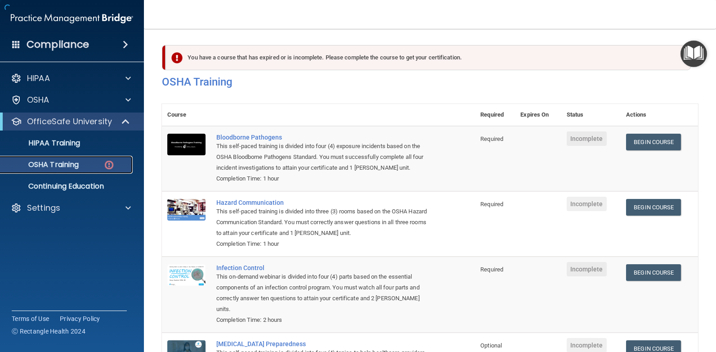
click at [71, 163] on p "OSHA Training" at bounding box center [42, 164] width 73 height 9
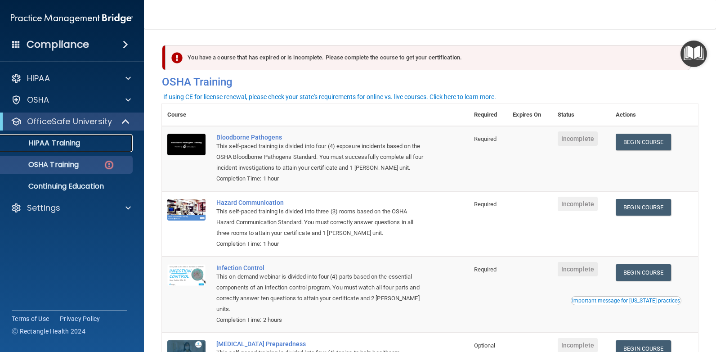
click at [75, 142] on p "HIPAA Training" at bounding box center [43, 143] width 74 height 9
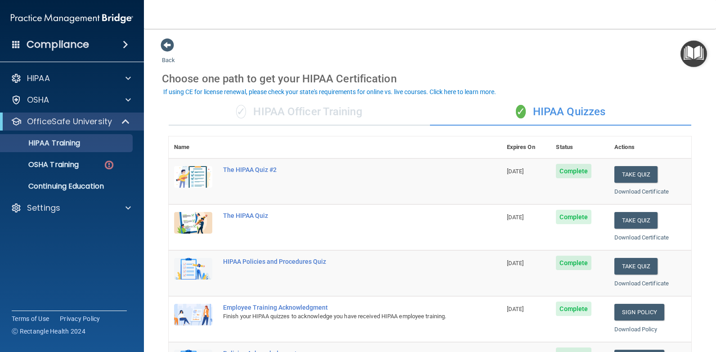
click at [368, 119] on div "✓ HIPAA Officer Training" at bounding box center [299, 112] width 261 height 27
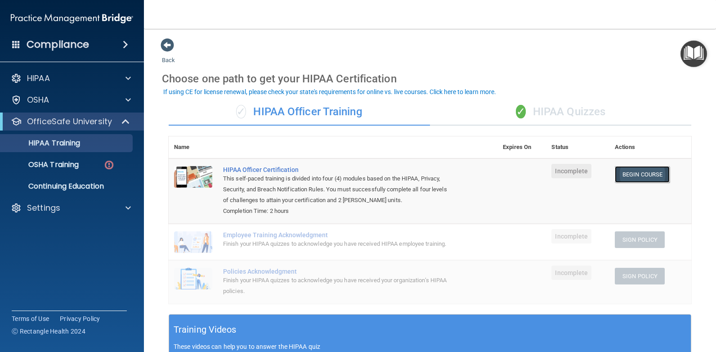
click at [633, 179] on link "Begin Course" at bounding box center [642, 174] width 55 height 17
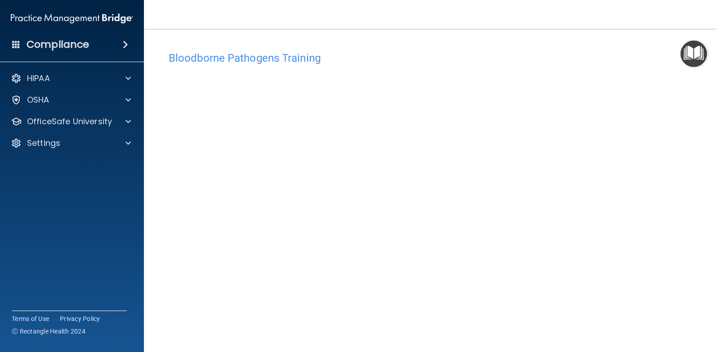
click at [695, 58] on img "Open Resource Center" at bounding box center [694, 53] width 27 height 27
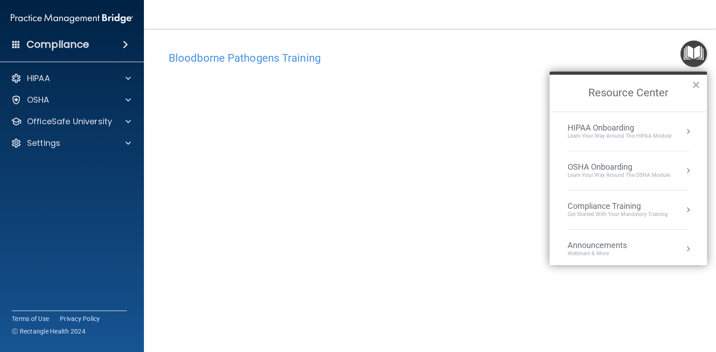
click at [605, 174] on div "Learn your way around the OSHA module" at bounding box center [619, 175] width 103 height 8
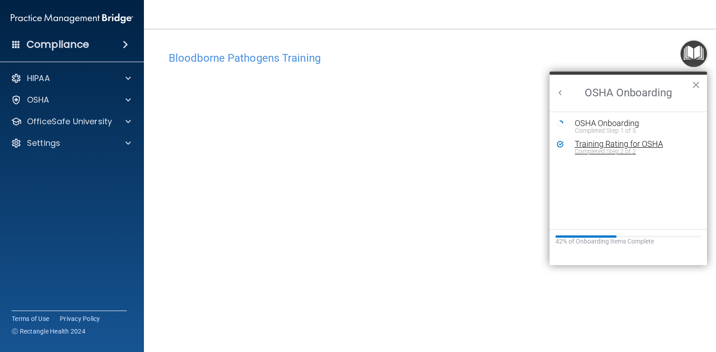
click at [593, 154] on div "Completed Step 2 of 2" at bounding box center [635, 151] width 121 height 6
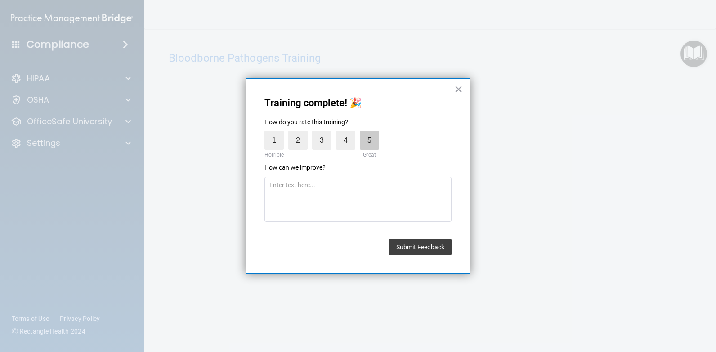
click at [366, 138] on label "5" at bounding box center [369, 139] width 19 height 19
click at [349, 133] on input "5" at bounding box center [349, 133] width 0 height 0
click at [403, 246] on button "Submit Feedback" at bounding box center [420, 247] width 63 height 16
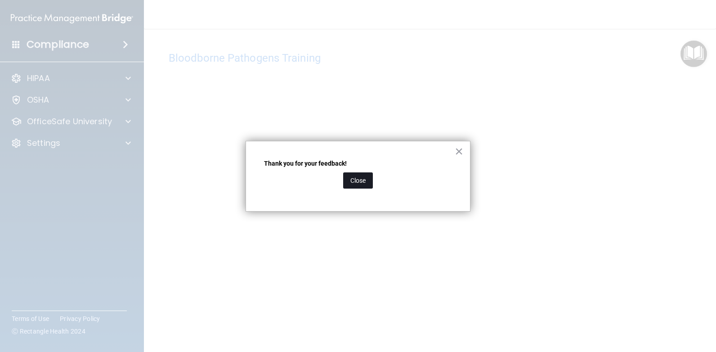
click at [353, 183] on button "Close" at bounding box center [358, 180] width 30 height 16
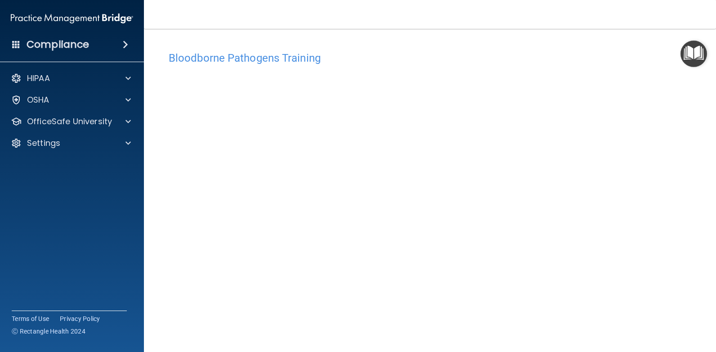
click at [690, 58] on img "Open Resource Center" at bounding box center [694, 53] width 27 height 27
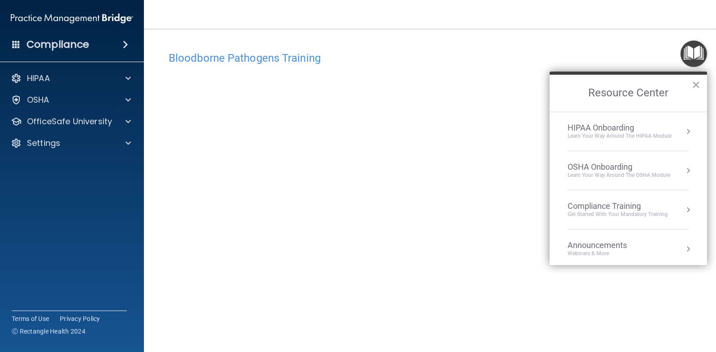
click at [601, 199] on li "Compliance Training Get Started with your mandatory training" at bounding box center [628, 209] width 121 height 39
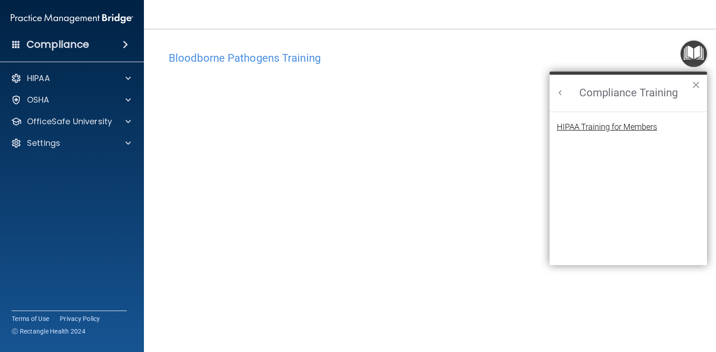
click at [580, 128] on div "HIPAA Training for Members" at bounding box center [607, 127] width 100 height 8
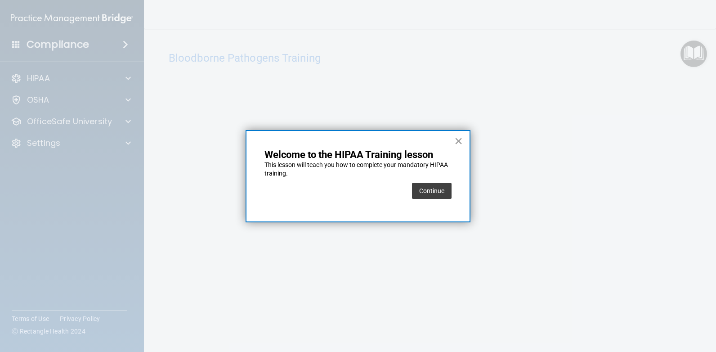
click at [456, 137] on button "×" at bounding box center [458, 141] width 9 height 14
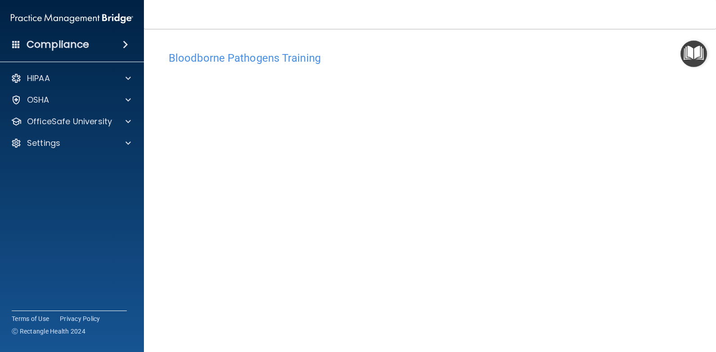
click at [701, 52] on img "Open Resource Center" at bounding box center [694, 53] width 27 height 27
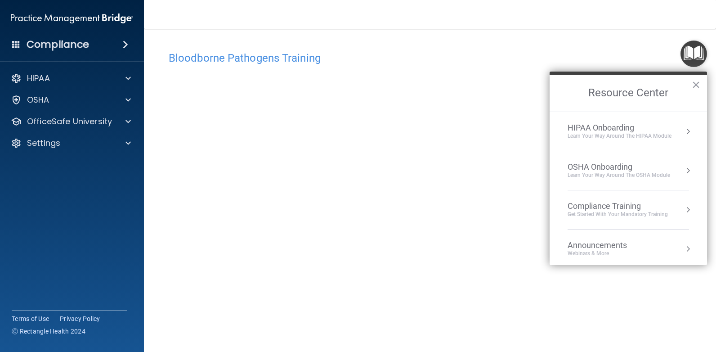
click at [607, 177] on div "Learn your way around the OSHA module" at bounding box center [619, 175] width 103 height 8
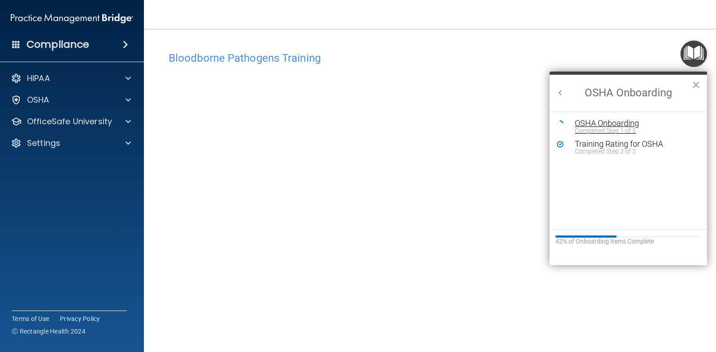
click at [592, 130] on div "Completed Step 1 of 5" at bounding box center [635, 130] width 121 height 6
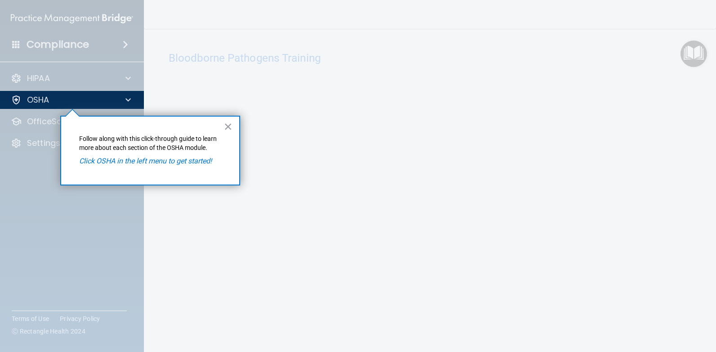
click at [223, 128] on div "× Follow along with this click-through guide to learn more about each section o…" at bounding box center [150, 151] width 180 height 70
click at [228, 125] on button "×" at bounding box center [228, 126] width 9 height 14
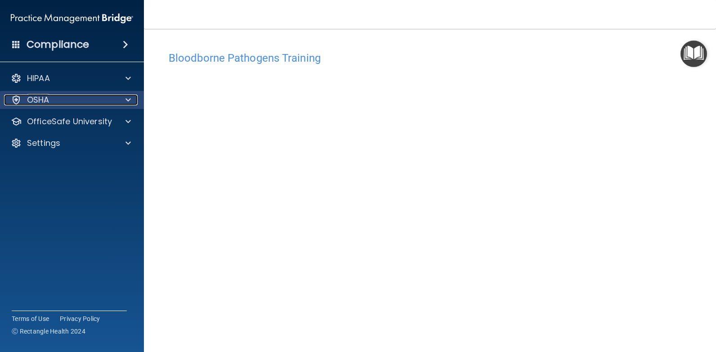
click at [90, 99] on div "OSHA" at bounding box center [60, 99] width 112 height 11
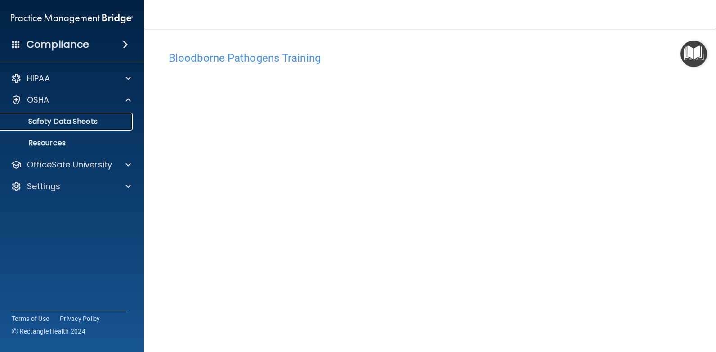
click at [85, 122] on p "Safety Data Sheets" at bounding box center [67, 121] width 123 height 9
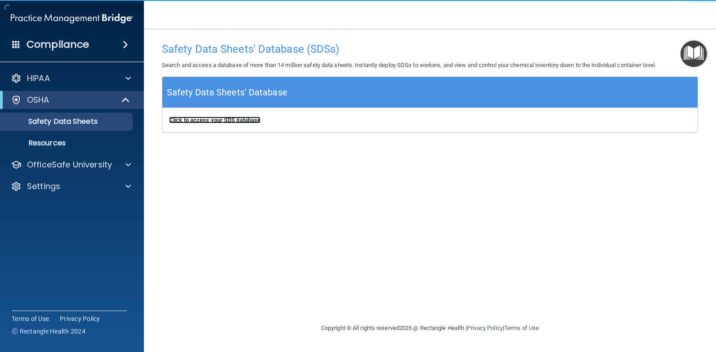
click at [257, 122] on b "Click to access your SDS database" at bounding box center [214, 119] width 91 height 7
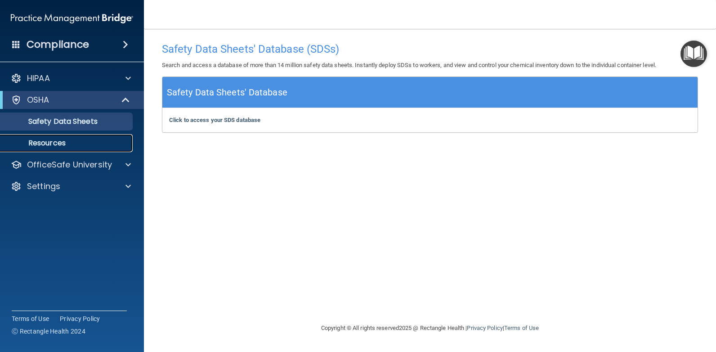
click at [54, 147] on p "Resources" at bounding box center [67, 143] width 123 height 9
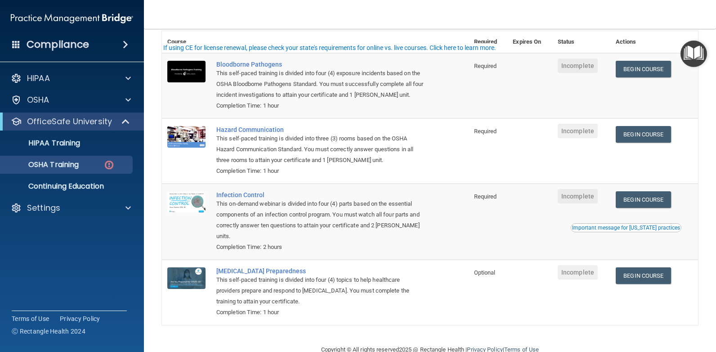
scroll to position [94, 0]
